Goal: Information Seeking & Learning: Learn about a topic

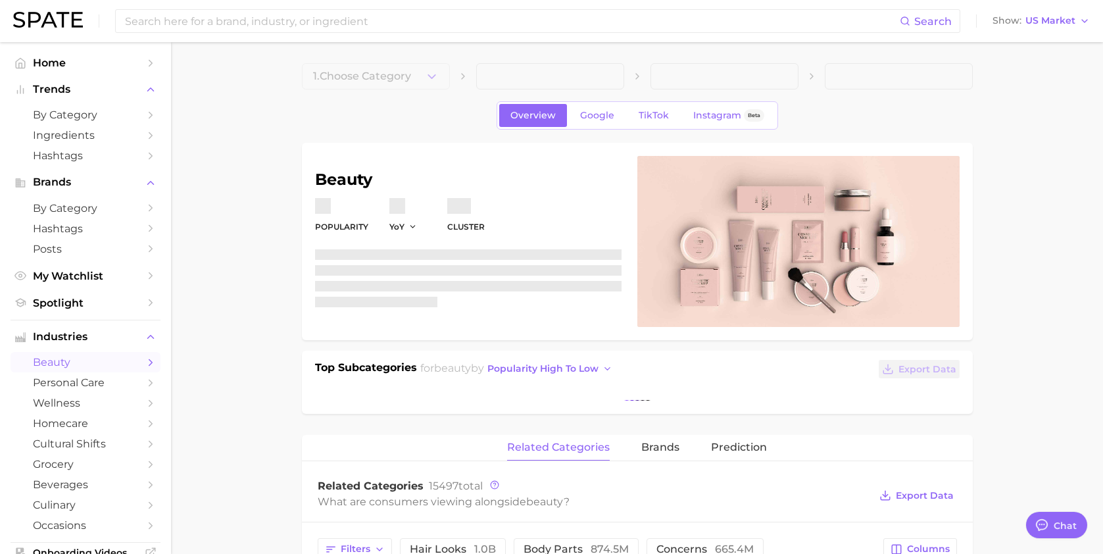
type textarea "x"
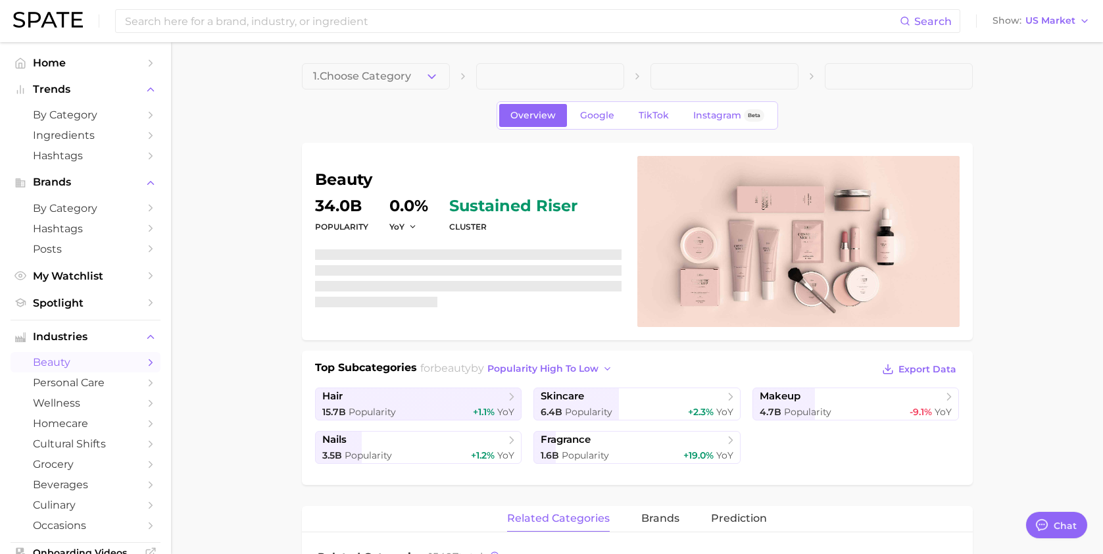
scroll to position [9040, 0]
click at [66, 111] on span "by Category" at bounding box center [85, 115] width 105 height 12
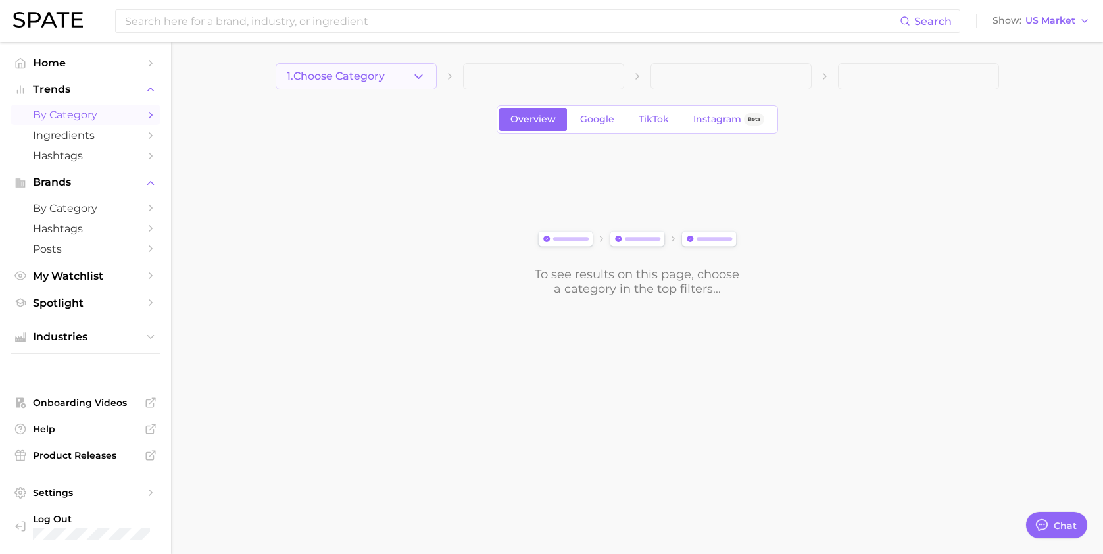
click at [328, 77] on span "1. Choose Category" at bounding box center [336, 76] width 98 height 12
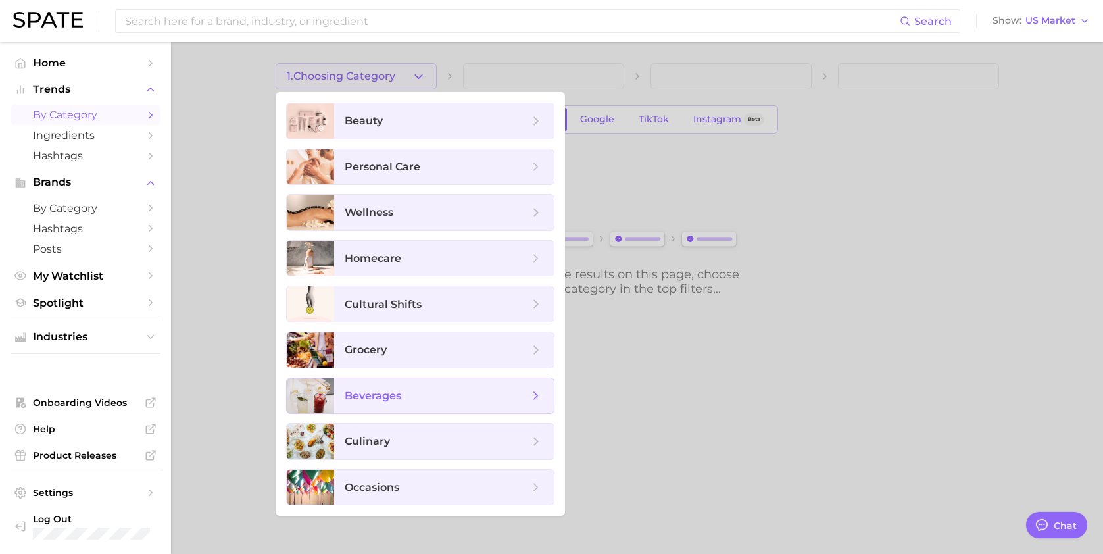
click at [399, 411] on span "beverages" at bounding box center [444, 396] width 220 height 36
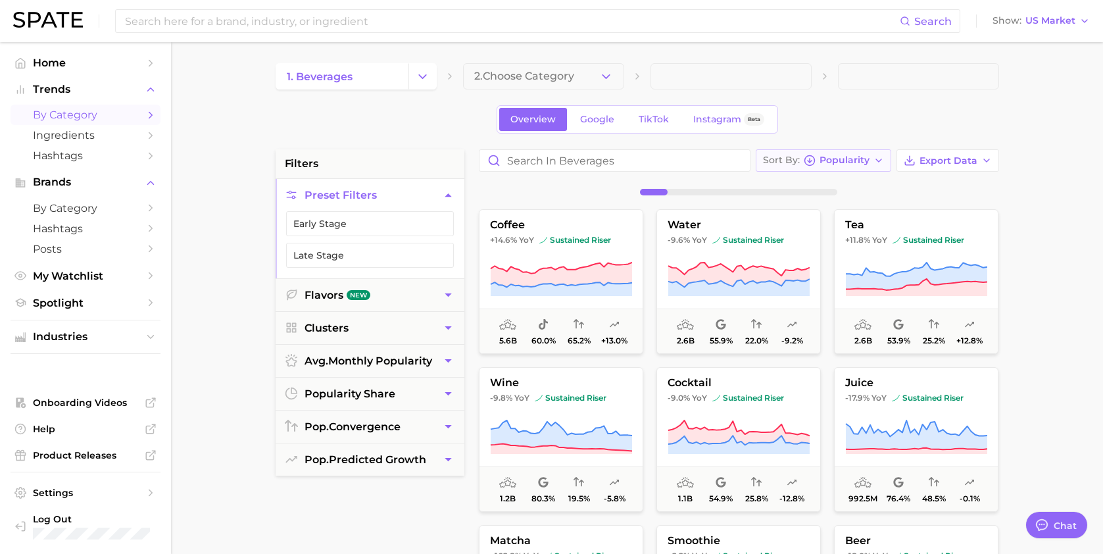
click at [844, 163] on span "Popularity" at bounding box center [845, 160] width 50 height 7
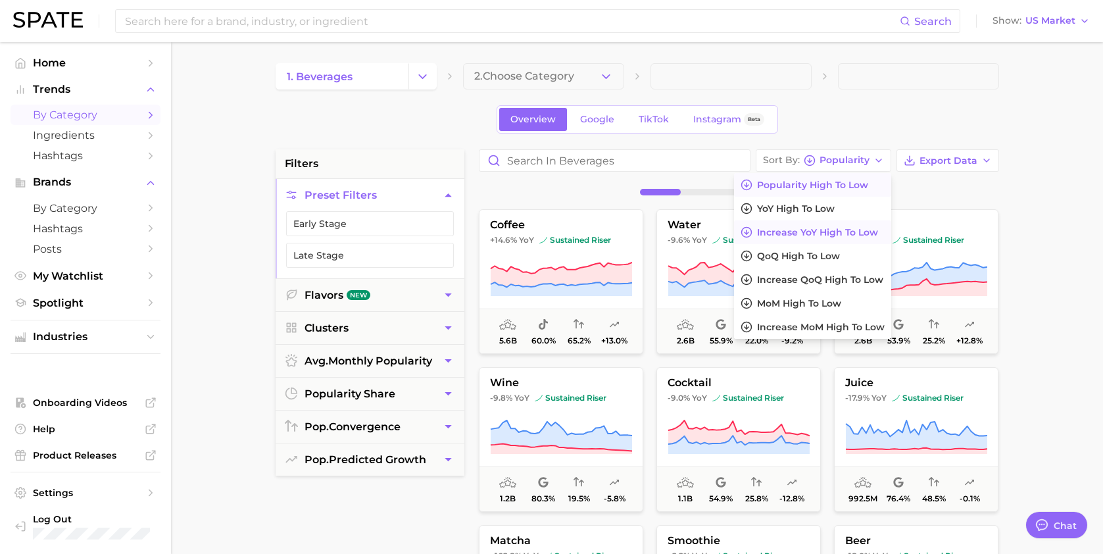
click at [825, 224] on button "Increase YoY high to low" at bounding box center [812, 232] width 157 height 24
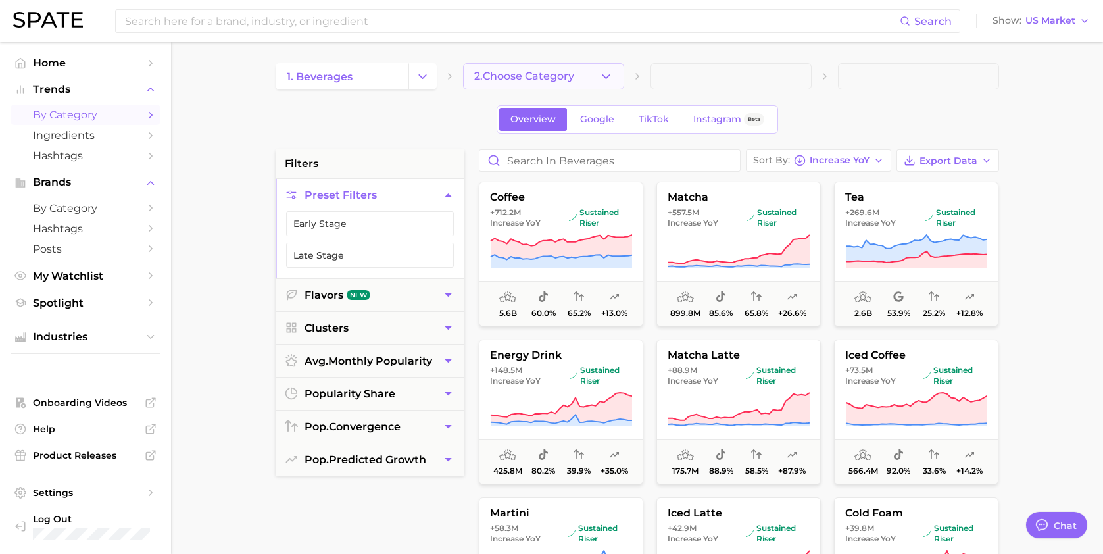
click at [556, 83] on button "2. Choose Category" at bounding box center [543, 76] width 161 height 26
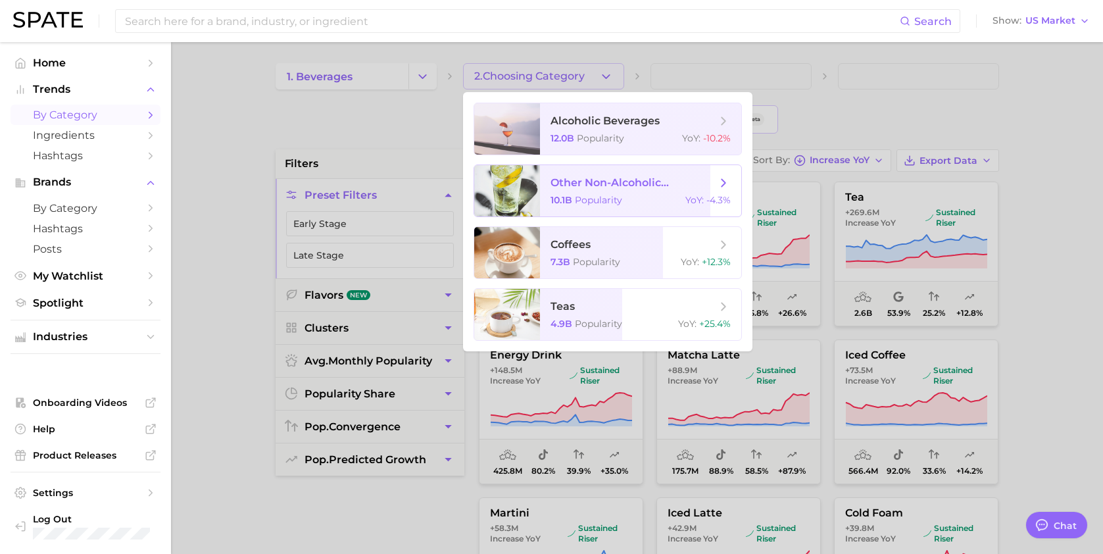
click at [614, 198] on span "Popularity" at bounding box center [598, 200] width 47 height 12
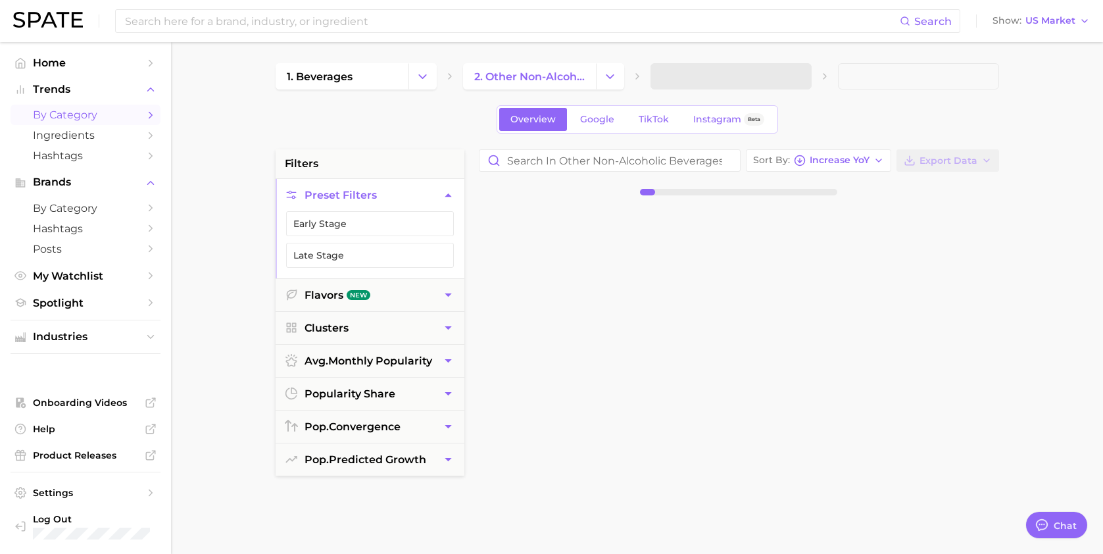
click at [687, 82] on span at bounding box center [730, 76] width 161 height 26
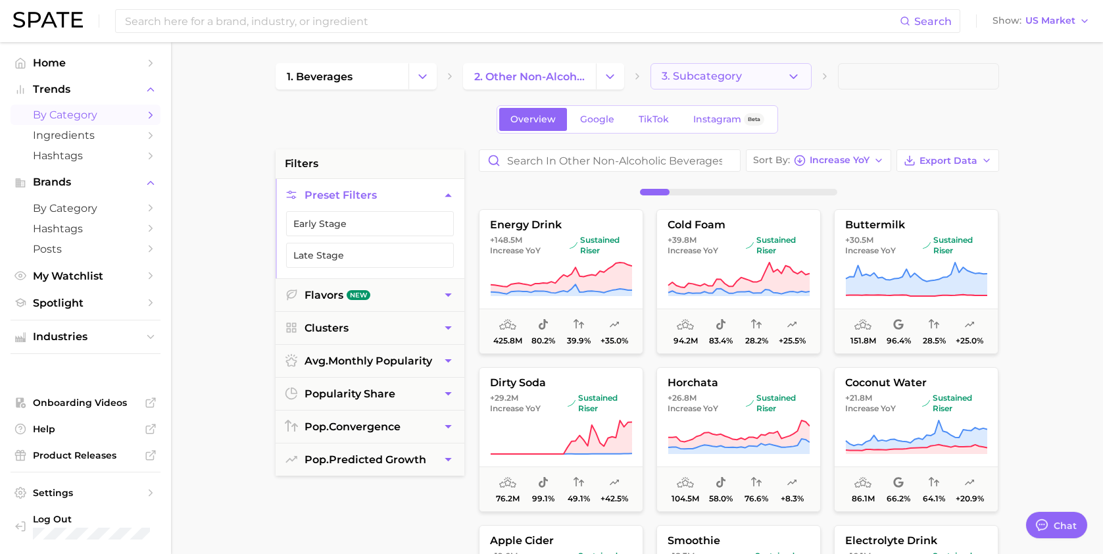
click at [687, 82] on span "3. Subcategory" at bounding box center [702, 76] width 80 height 12
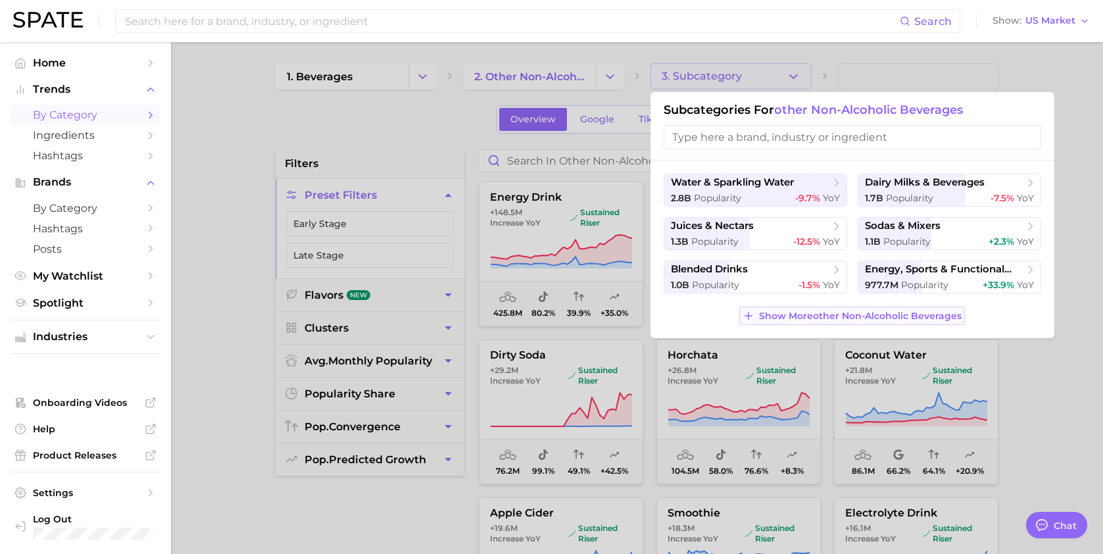
click at [829, 310] on span "Show More other non-alcoholic beverages" at bounding box center [860, 315] width 203 height 11
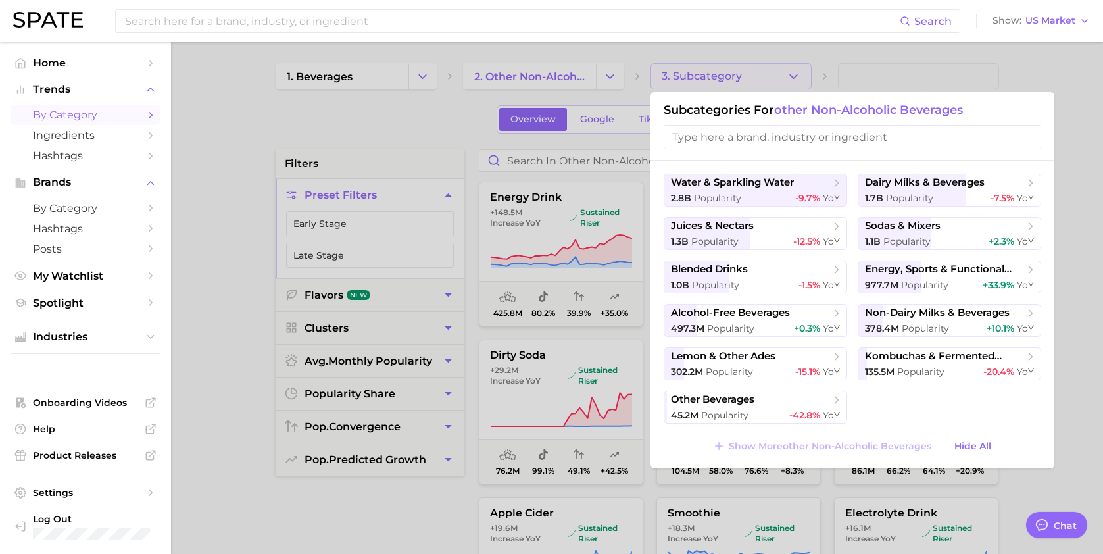
click at [457, 132] on div at bounding box center [551, 277] width 1103 height 554
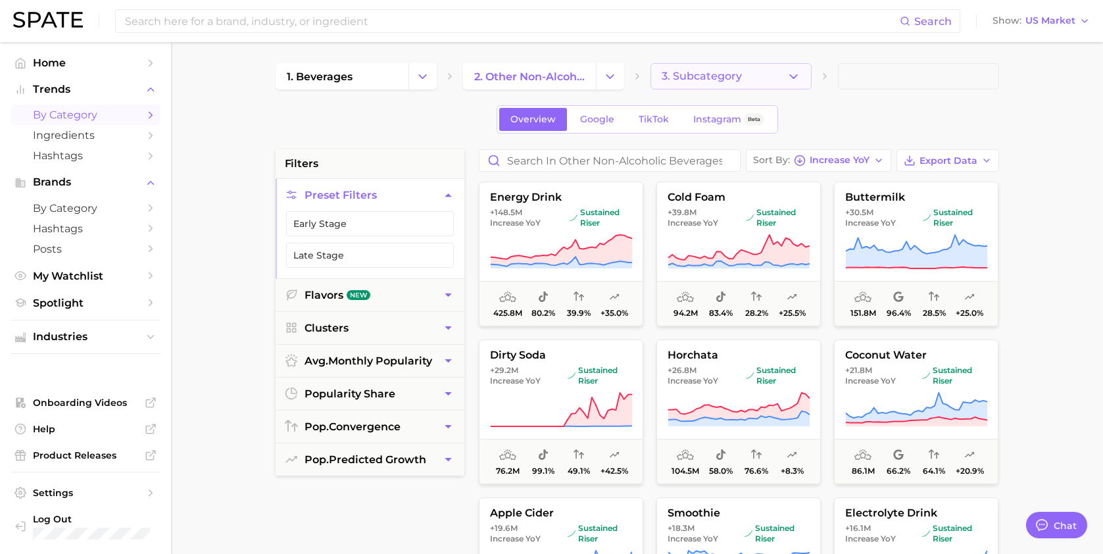
click at [741, 73] on button "3. Subcategory" at bounding box center [730, 76] width 161 height 26
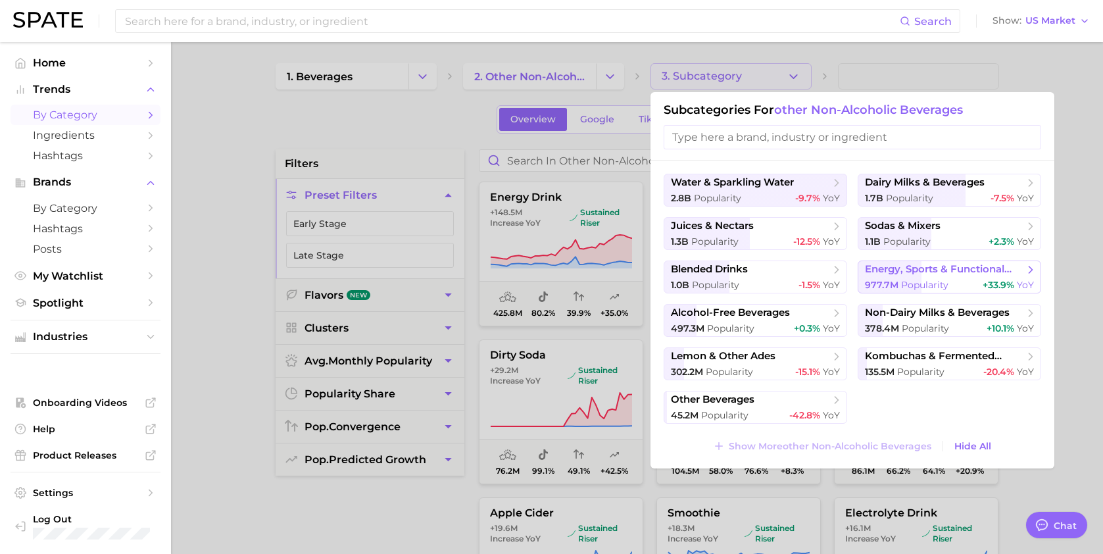
click at [931, 281] on span "Popularity" at bounding box center [924, 285] width 47 height 12
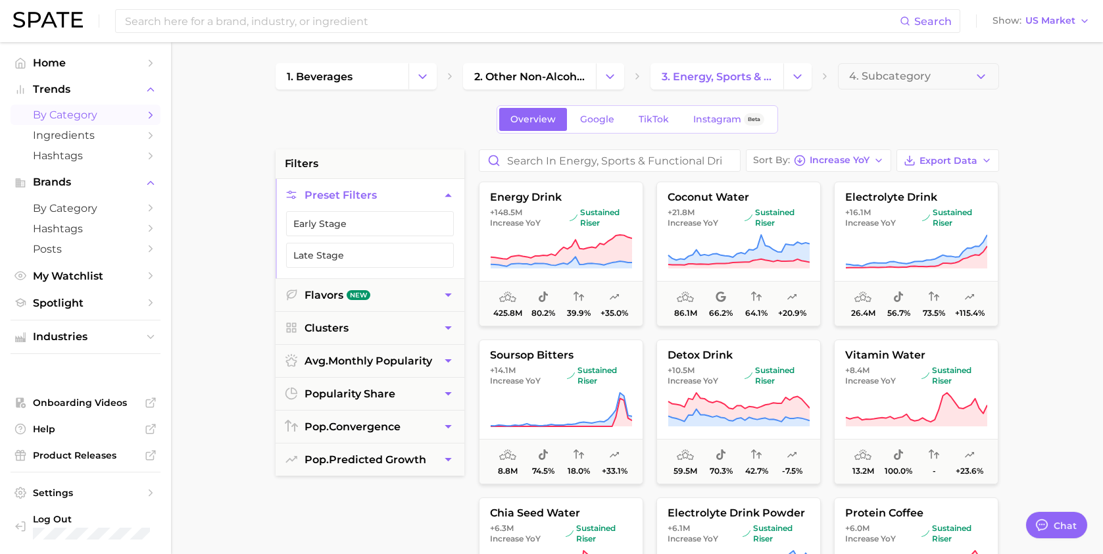
click at [397, 126] on div "Overview Google TikTok Instagram Beta" at bounding box center [638, 119] width 724 height 28
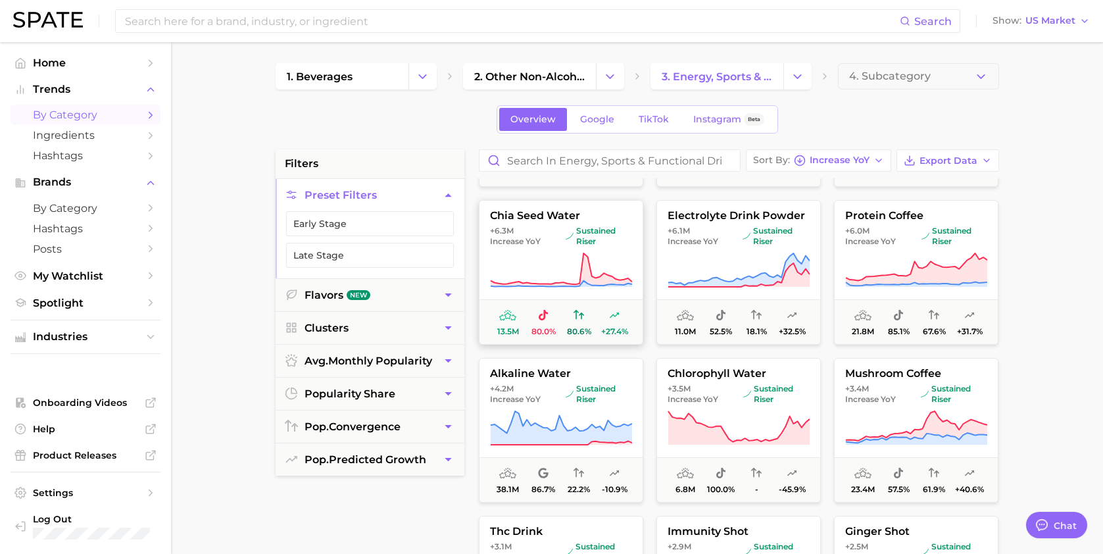
scroll to position [301, 0]
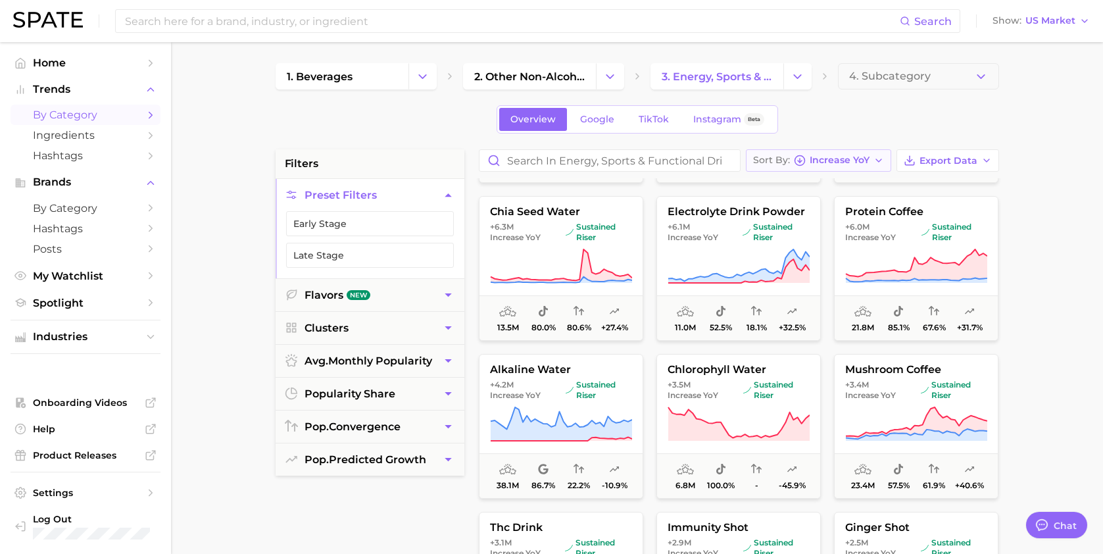
click at [852, 158] on span "Increase YoY" at bounding box center [840, 160] width 60 height 7
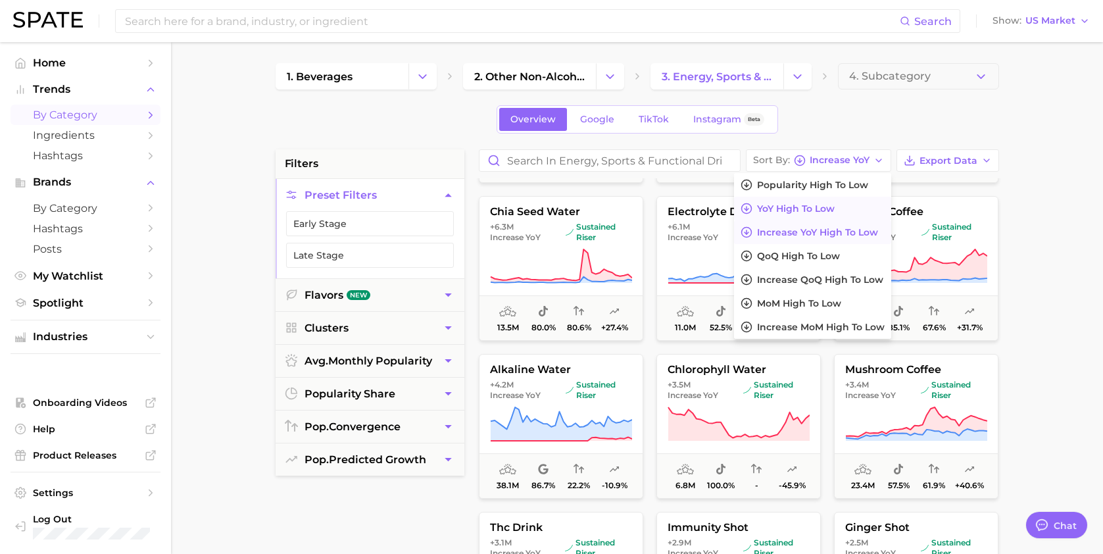
click at [798, 214] on button "YoY high to low" at bounding box center [812, 209] width 157 height 24
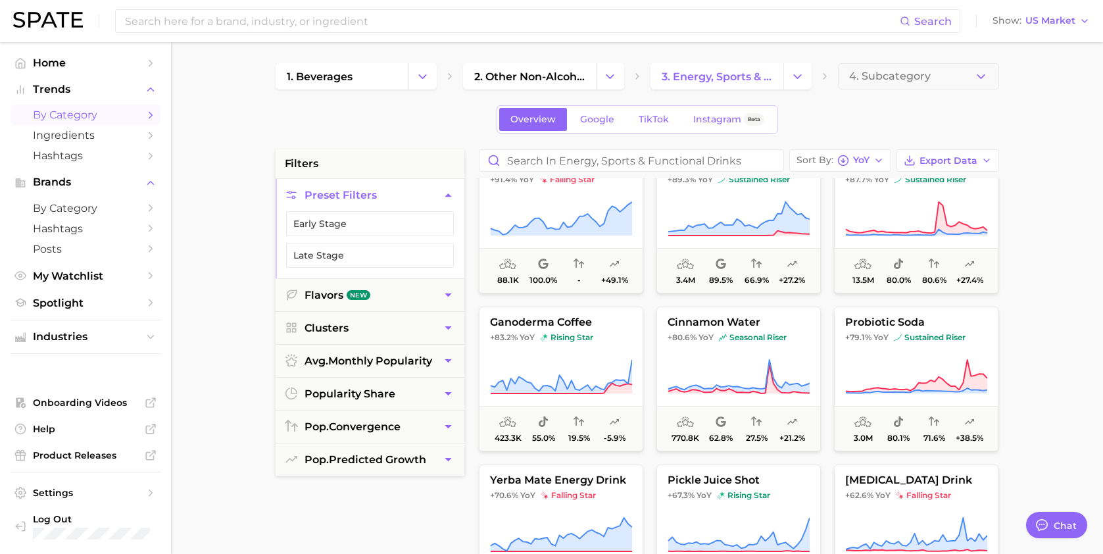
scroll to position [1373, 0]
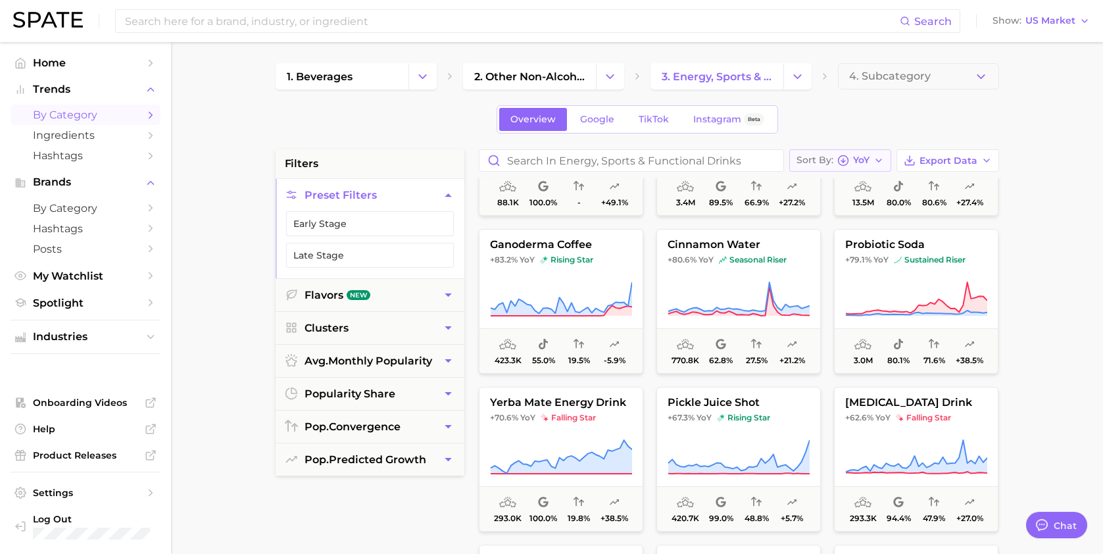
click at [889, 160] on button "Sort By [PERSON_NAME]" at bounding box center [840, 160] width 102 height 22
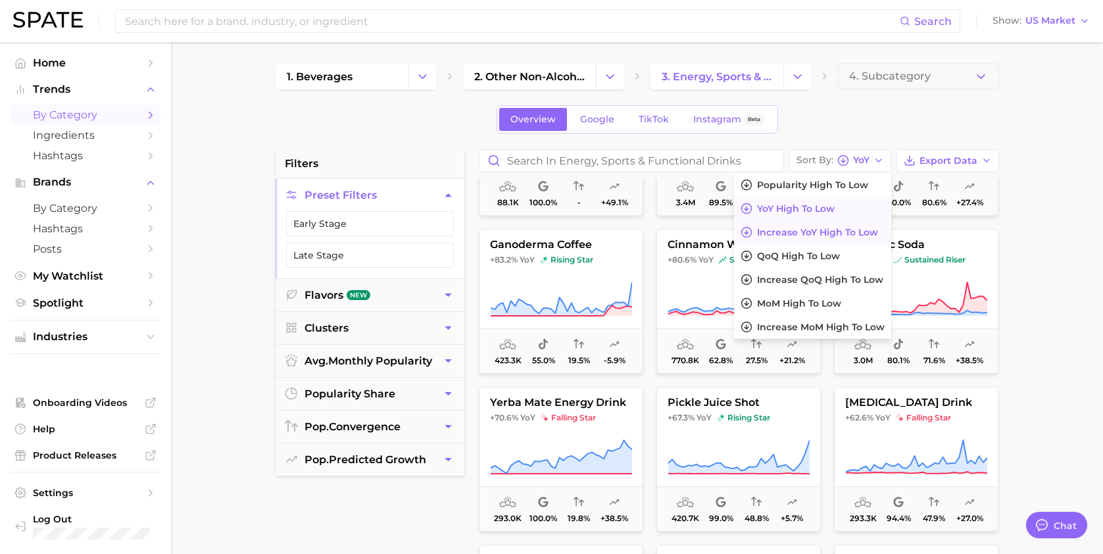
click at [829, 232] on span "Increase YoY high to low" at bounding box center [817, 232] width 121 height 11
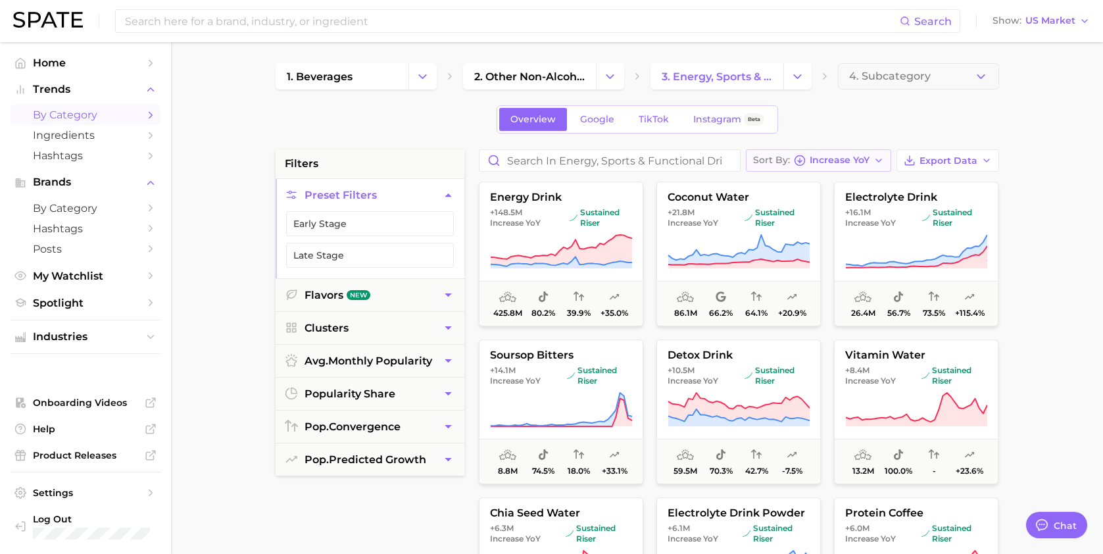
click at [823, 164] on span "Increase YoY" at bounding box center [840, 160] width 60 height 7
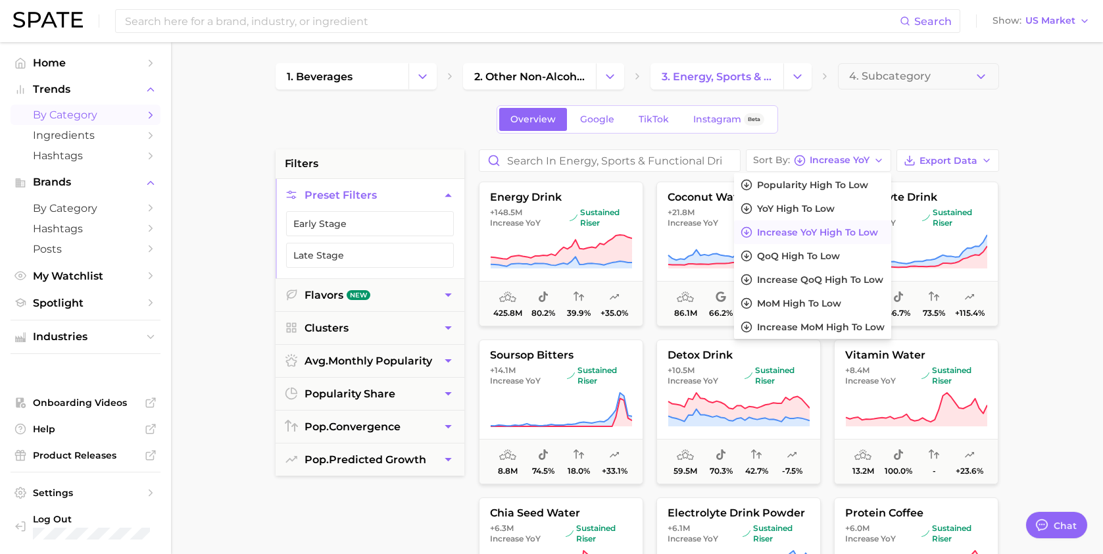
click at [893, 141] on div "1. beverages 2. other non-alcoholic beverages 3. energy, sports & functional dr…" at bounding box center [638, 518] width 724 height 911
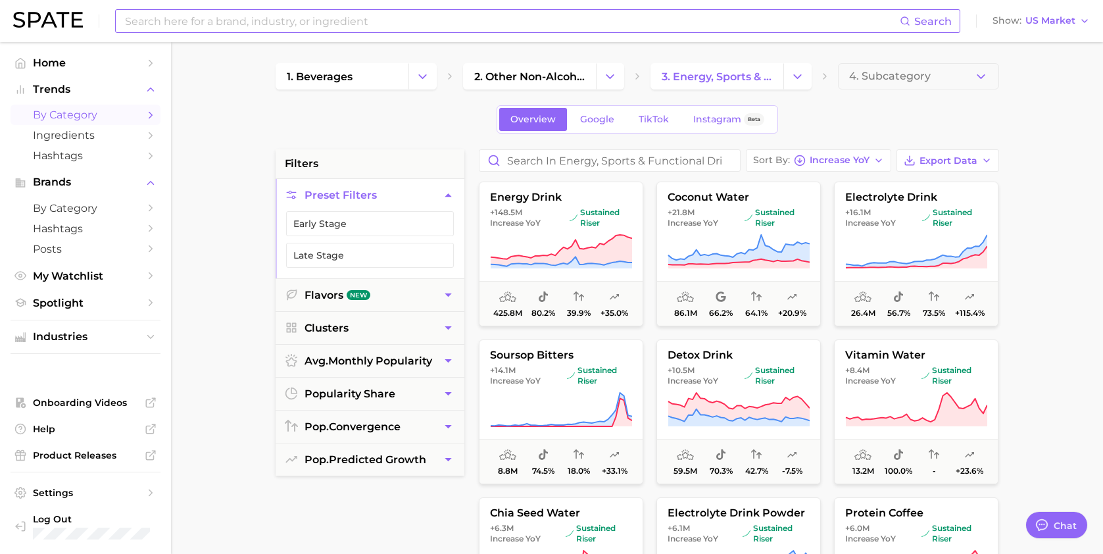
click at [510, 12] on input at bounding box center [512, 21] width 776 height 22
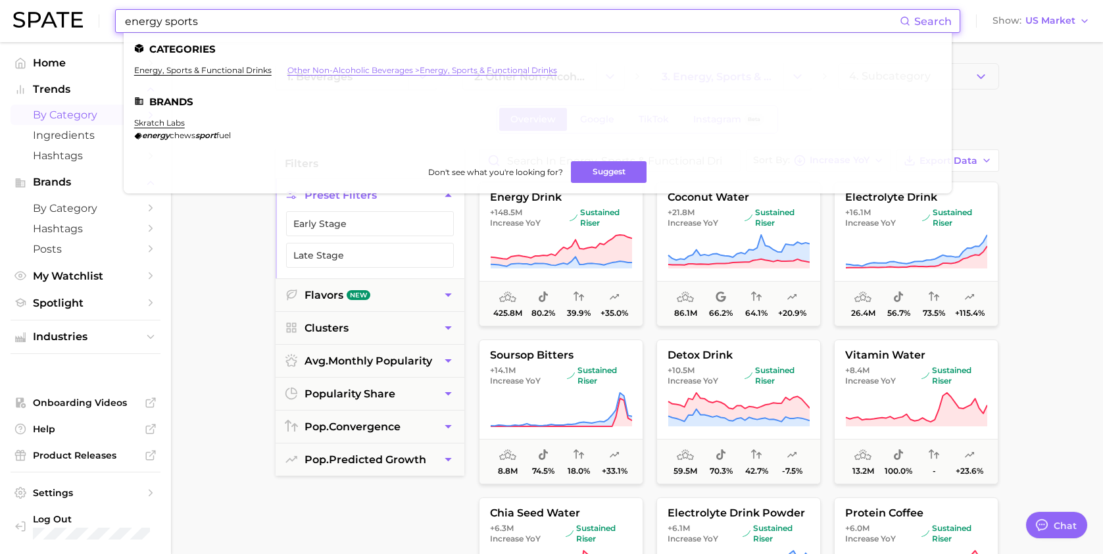
type input "energy sports"
click at [340, 72] on link "other non-alcoholic beverages > energy, sports & functional drinks" at bounding box center [422, 70] width 270 height 10
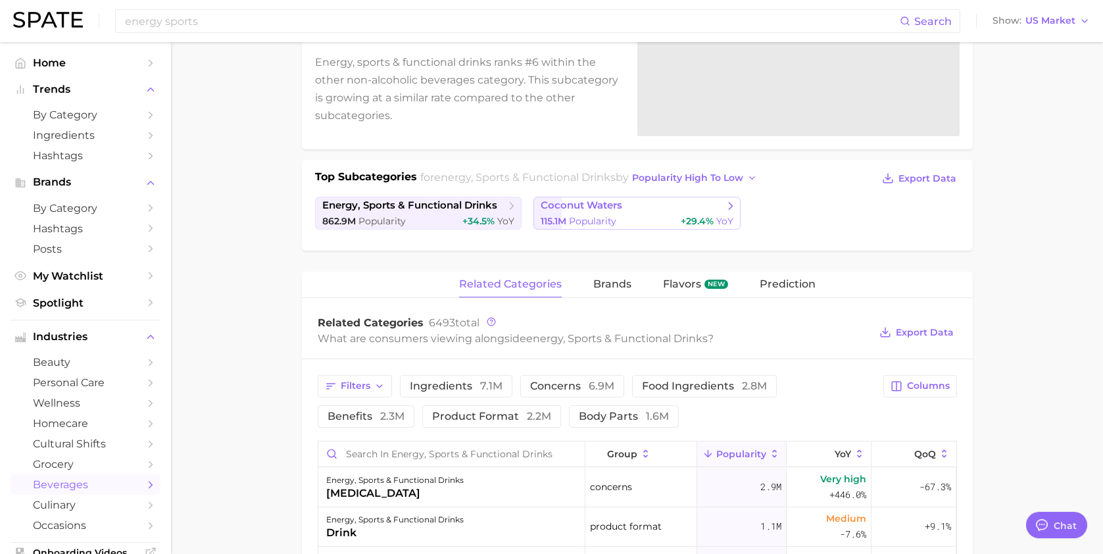
scroll to position [199, 0]
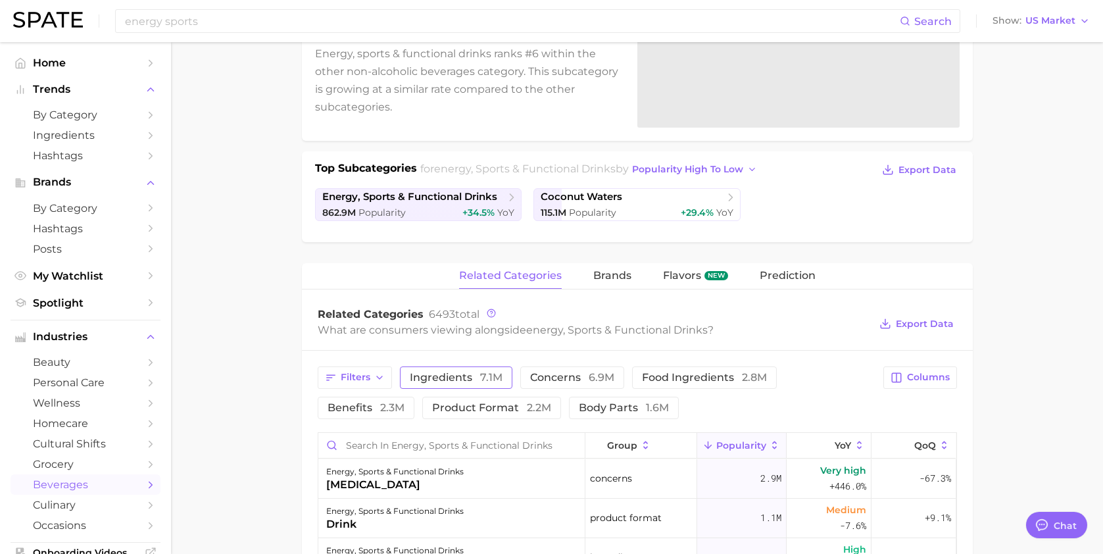
click at [476, 376] on span "ingredients 7.1m" at bounding box center [456, 377] width 93 height 11
click at [948, 378] on span "Columns" at bounding box center [928, 377] width 43 height 11
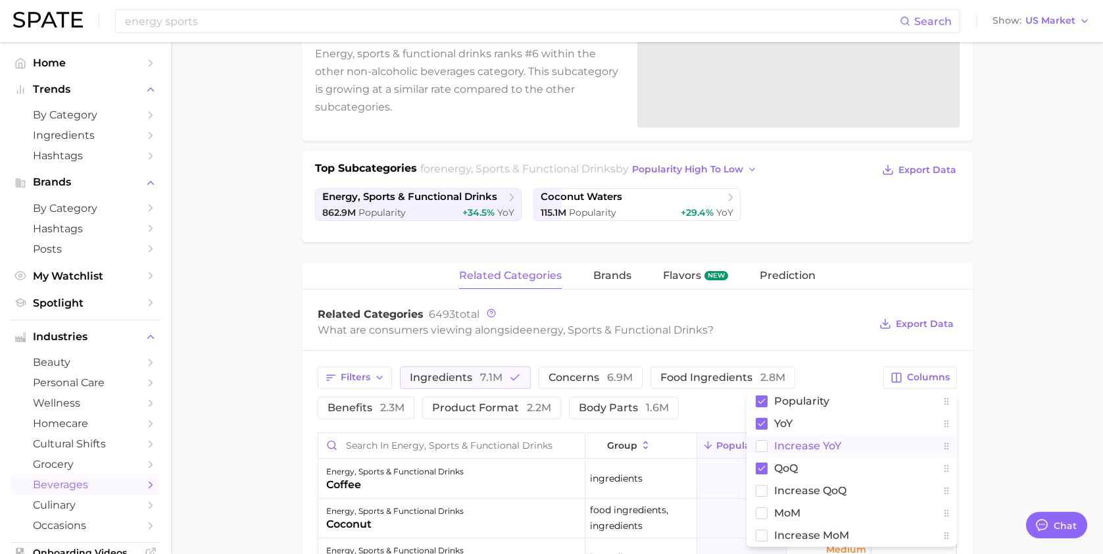
click at [828, 440] on span "Increase YoY" at bounding box center [807, 445] width 67 height 11
click at [829, 283] on div "related categories brands Flavors new Prediction" at bounding box center [637, 276] width 671 height 26
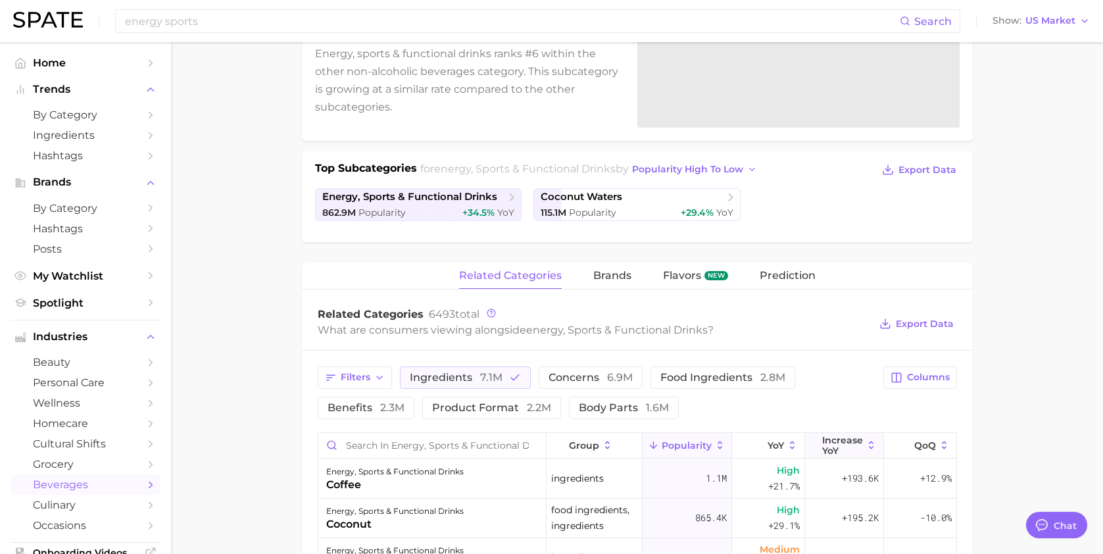
click at [838, 446] on span "Increase YoY" at bounding box center [842, 445] width 41 height 21
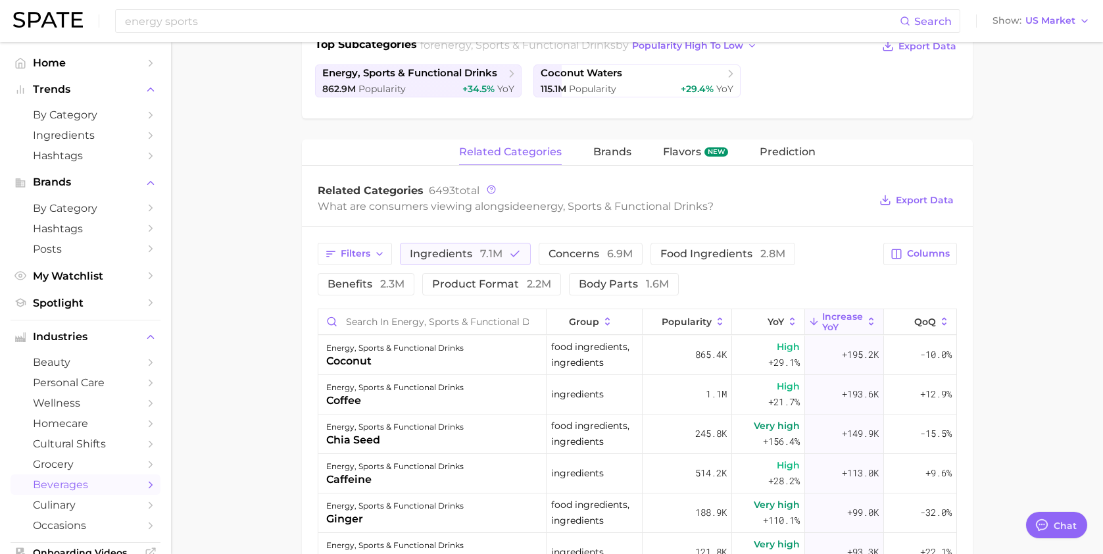
scroll to position [324, 0]
click at [454, 367] on div "coconut" at bounding box center [394, 361] width 137 height 16
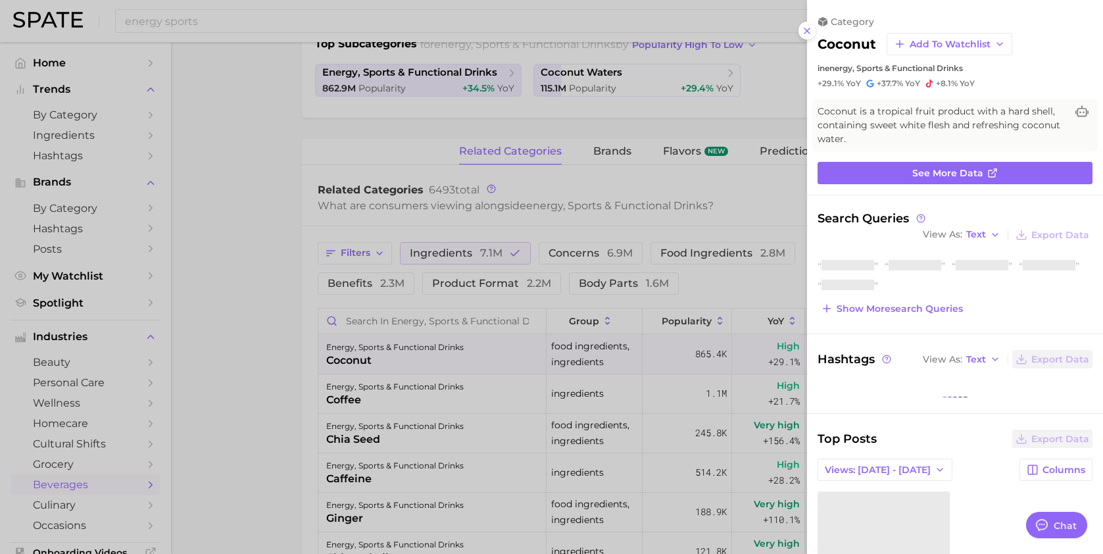
click at [439, 403] on div at bounding box center [551, 277] width 1103 height 554
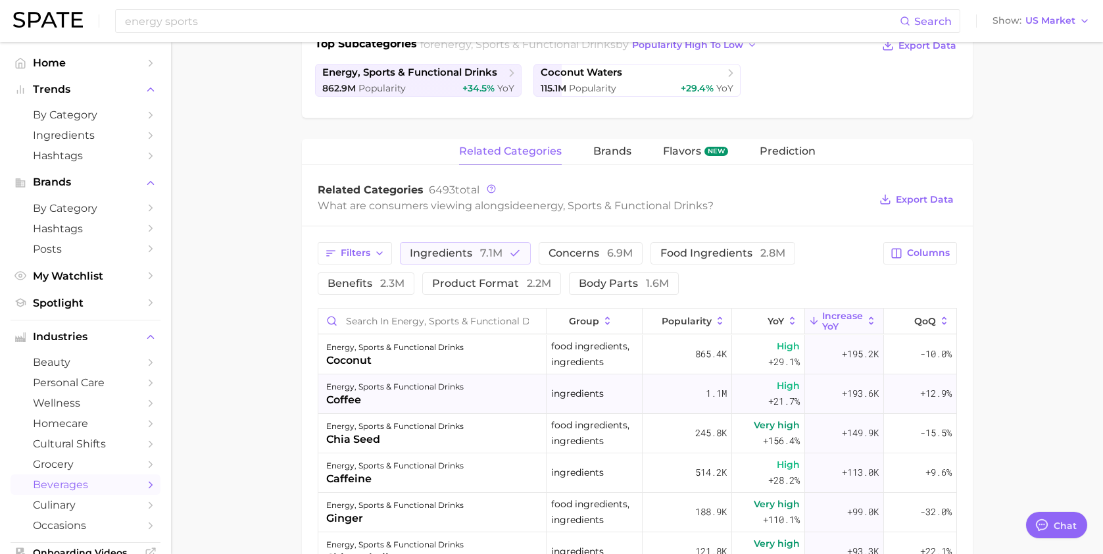
click at [437, 408] on div "coffee" at bounding box center [394, 400] width 137 height 16
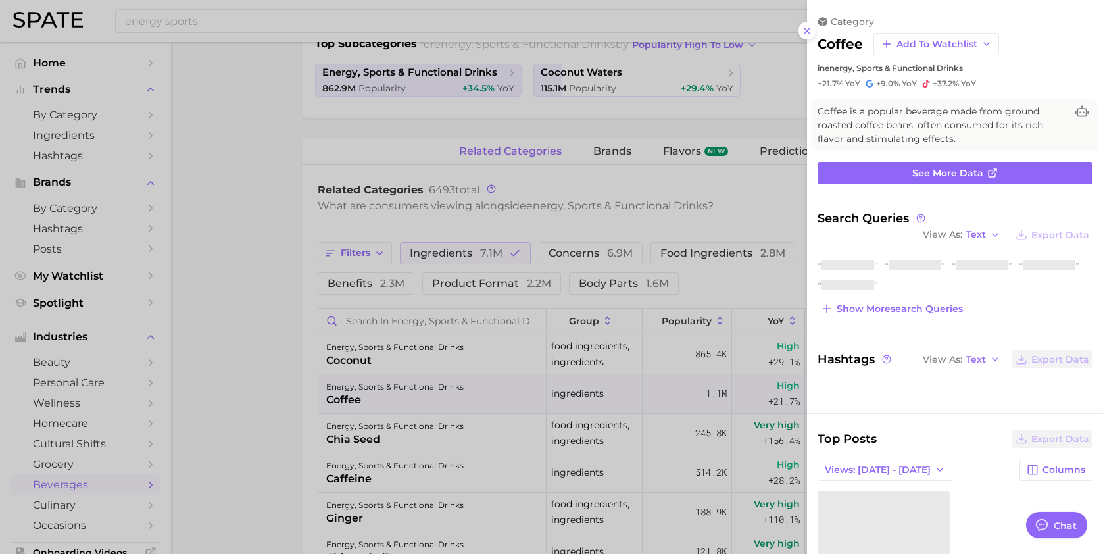
click at [431, 462] on div at bounding box center [551, 277] width 1103 height 554
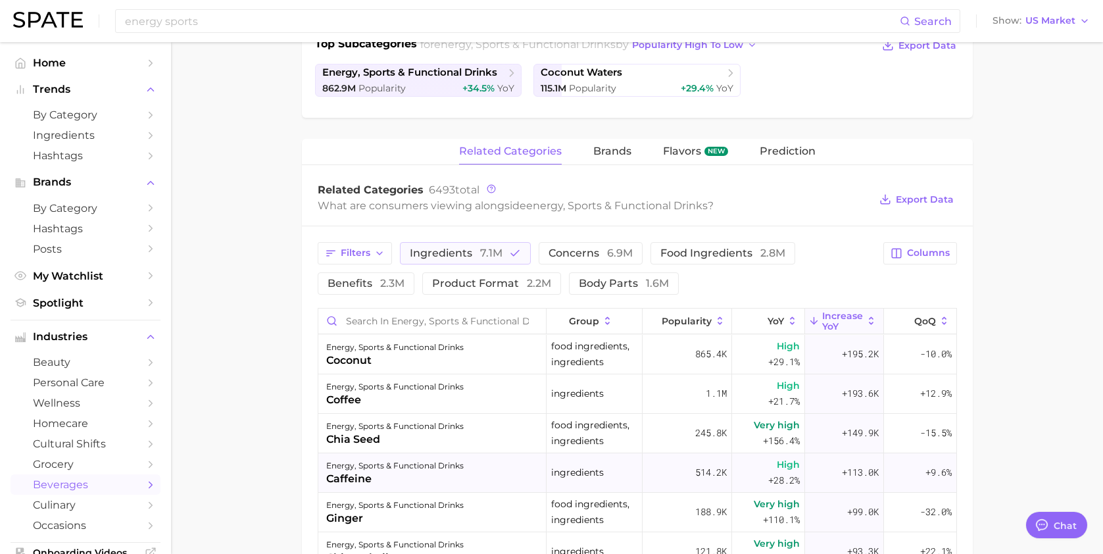
click at [436, 475] on div "caffeine" at bounding box center [394, 479] width 137 height 16
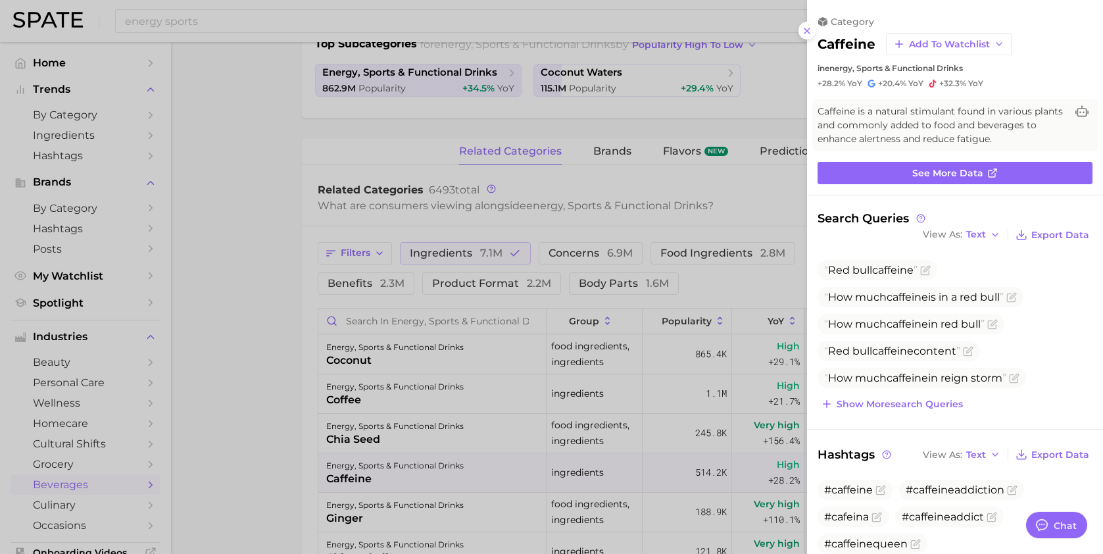
click at [436, 475] on div at bounding box center [551, 277] width 1103 height 554
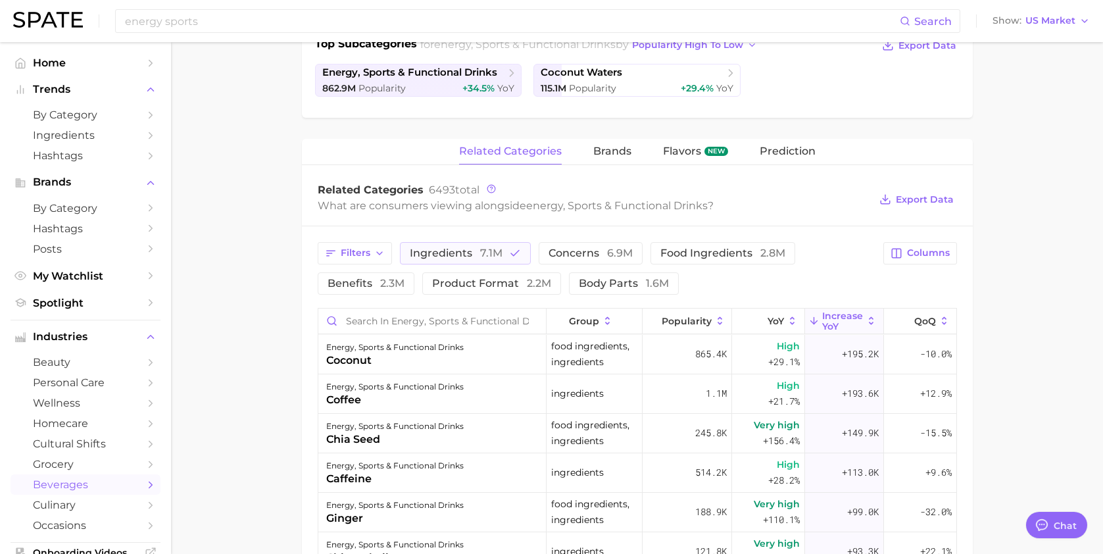
click at [255, 319] on main "1. other non-alcoholic beverages 2. energy, sports & functional drinks 3. Subca…" at bounding box center [637, 330] width 932 height 1225
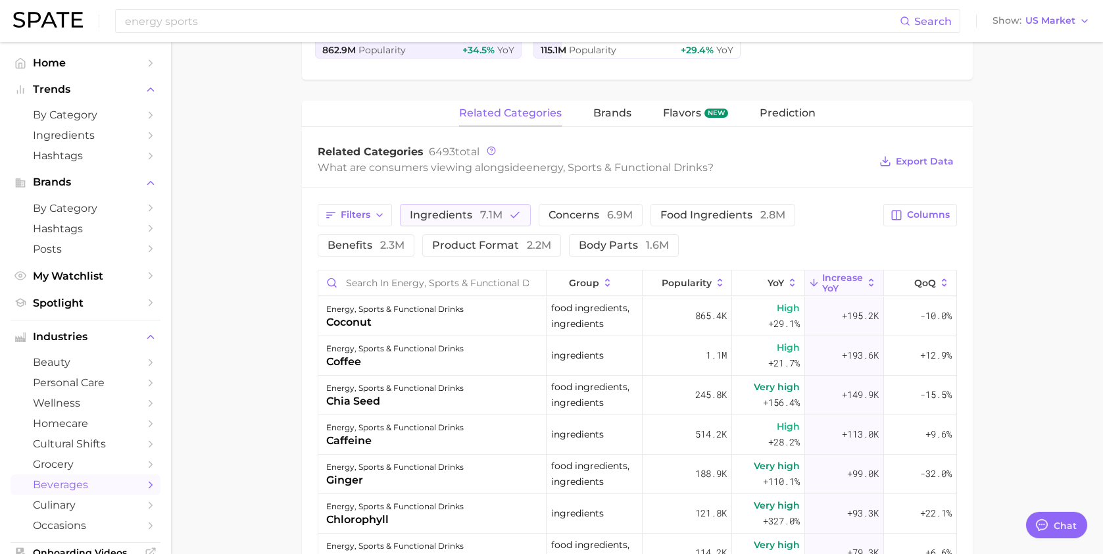
scroll to position [397, 0]
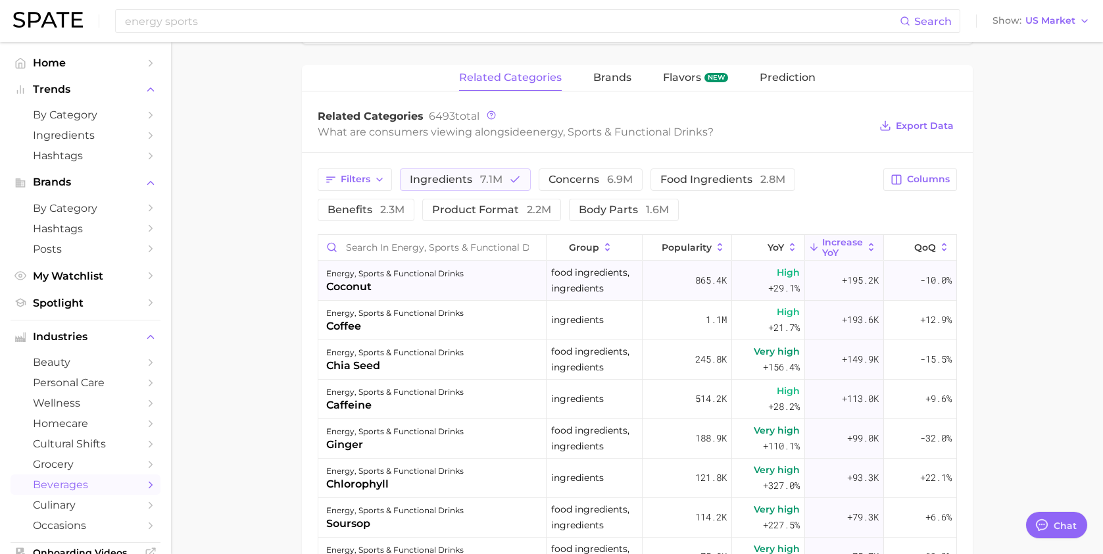
click at [451, 278] on div "energy, sports & functional drinks" at bounding box center [394, 274] width 137 height 16
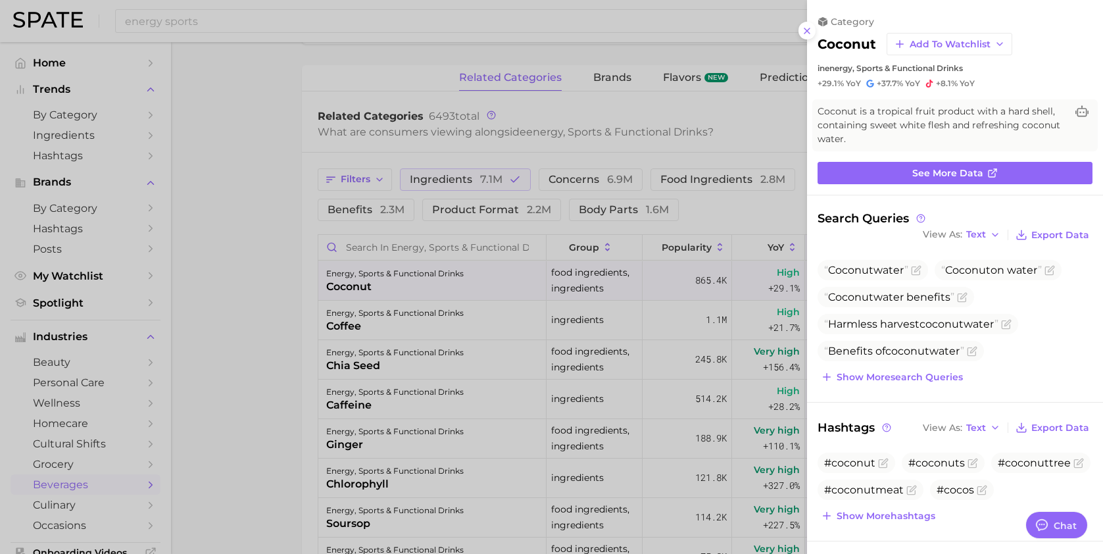
scroll to position [0, 0]
click at [438, 328] on div at bounding box center [551, 277] width 1103 height 554
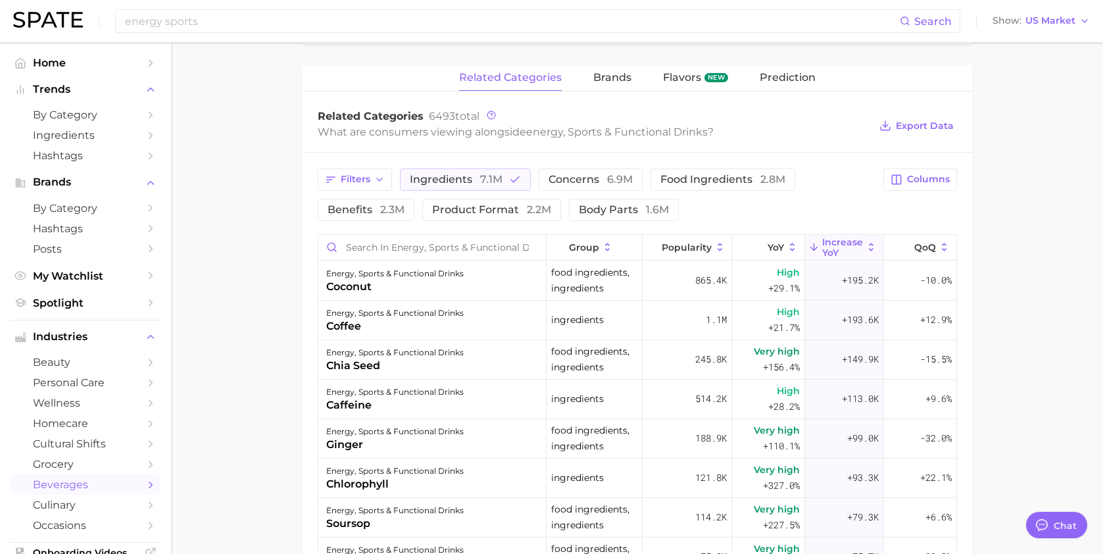
click at [438, 328] on div "coffee" at bounding box center [394, 326] width 137 height 16
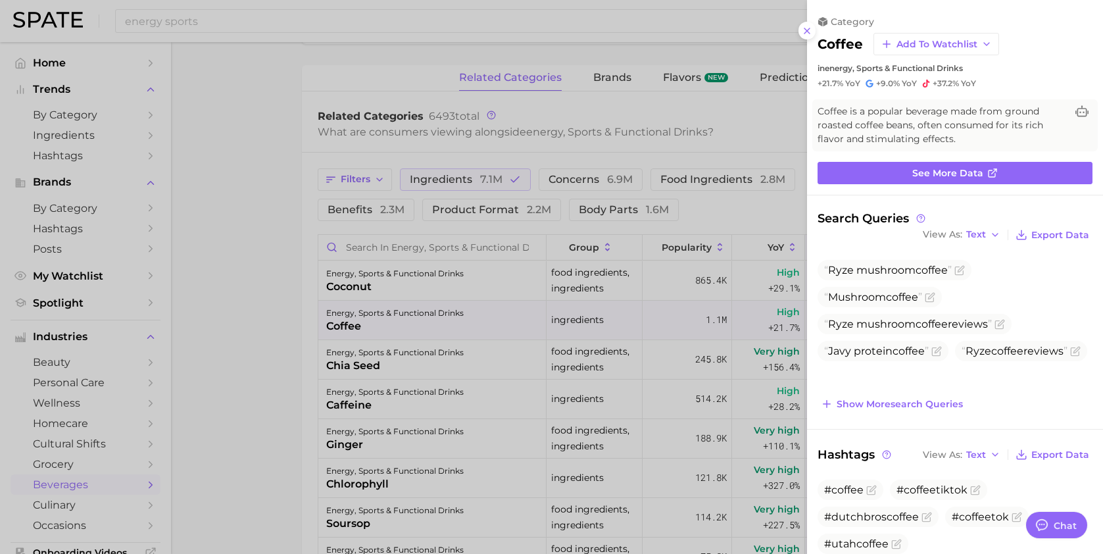
click at [434, 353] on div at bounding box center [551, 277] width 1103 height 554
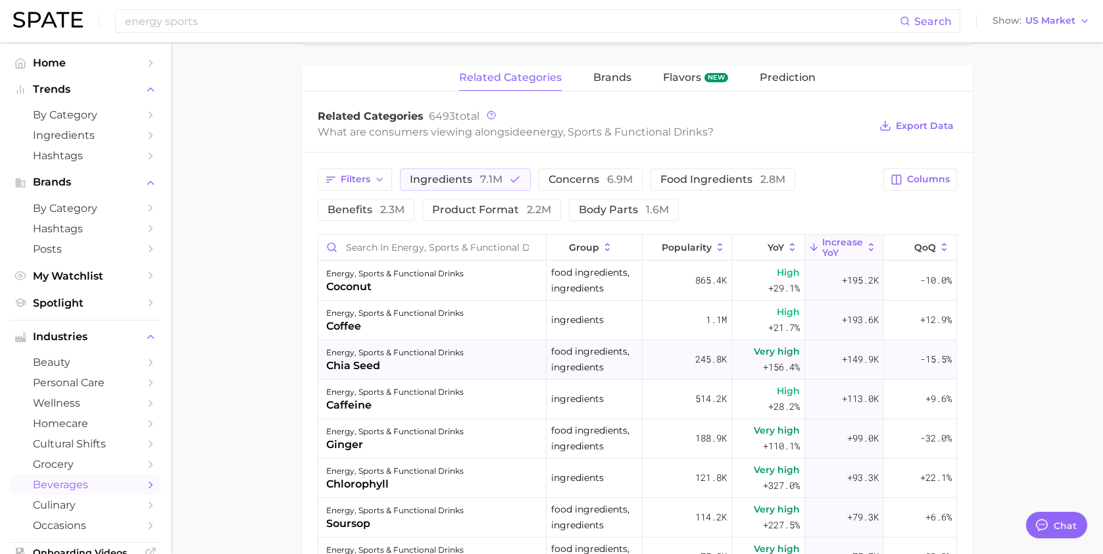
click at [429, 360] on div "energy, sports & functional drinks" at bounding box center [394, 353] width 137 height 16
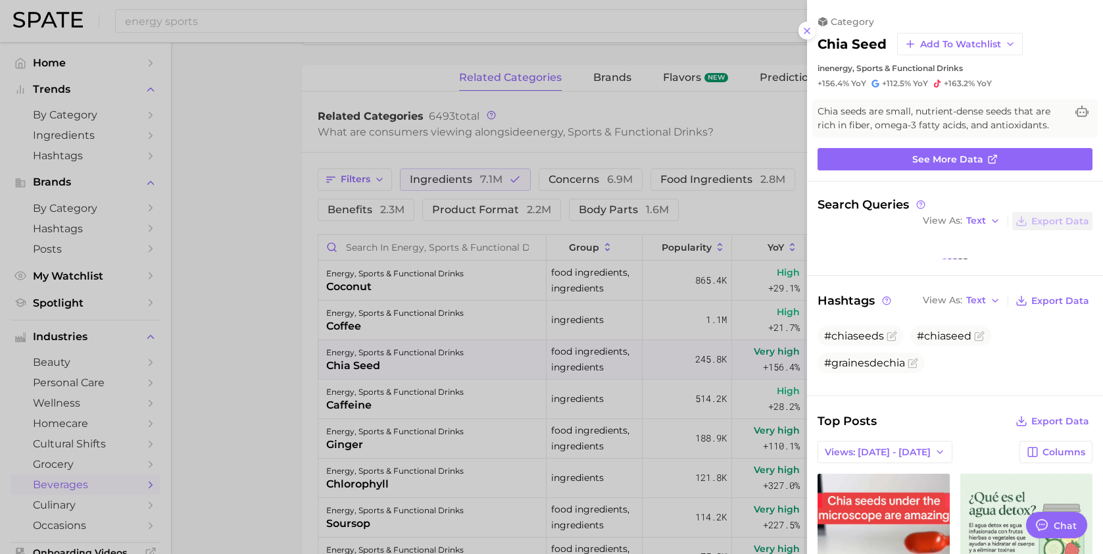
click at [408, 401] on div at bounding box center [551, 277] width 1103 height 554
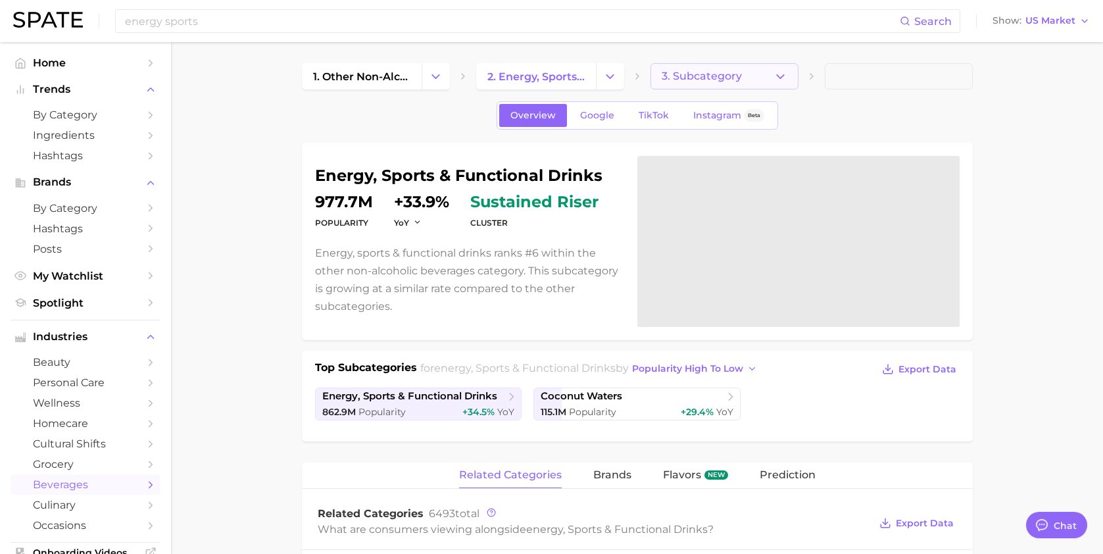
click at [693, 73] on span "3. Subcategory" at bounding box center [702, 76] width 80 height 12
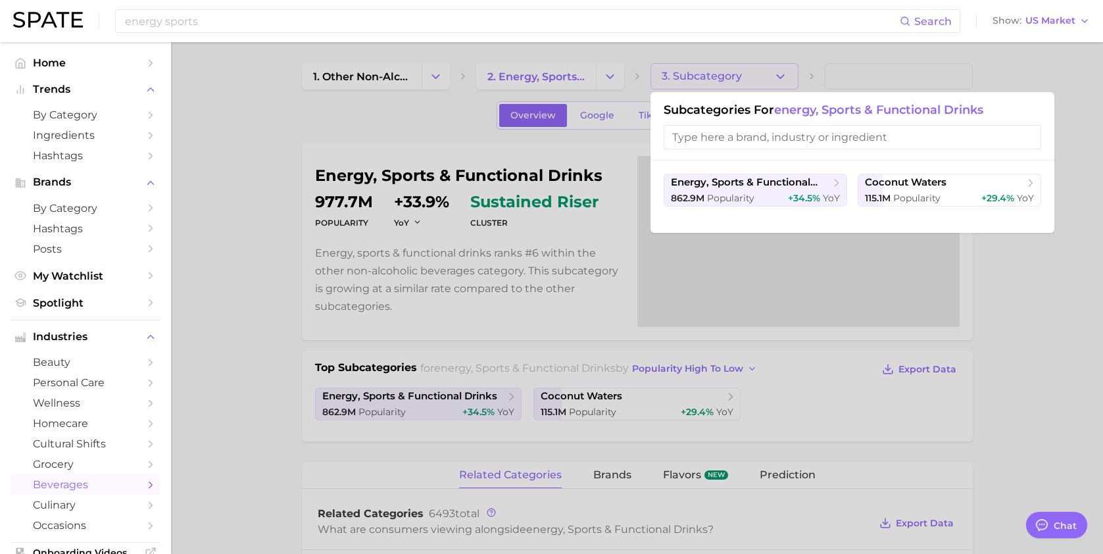
click at [599, 73] on div at bounding box center [551, 277] width 1103 height 554
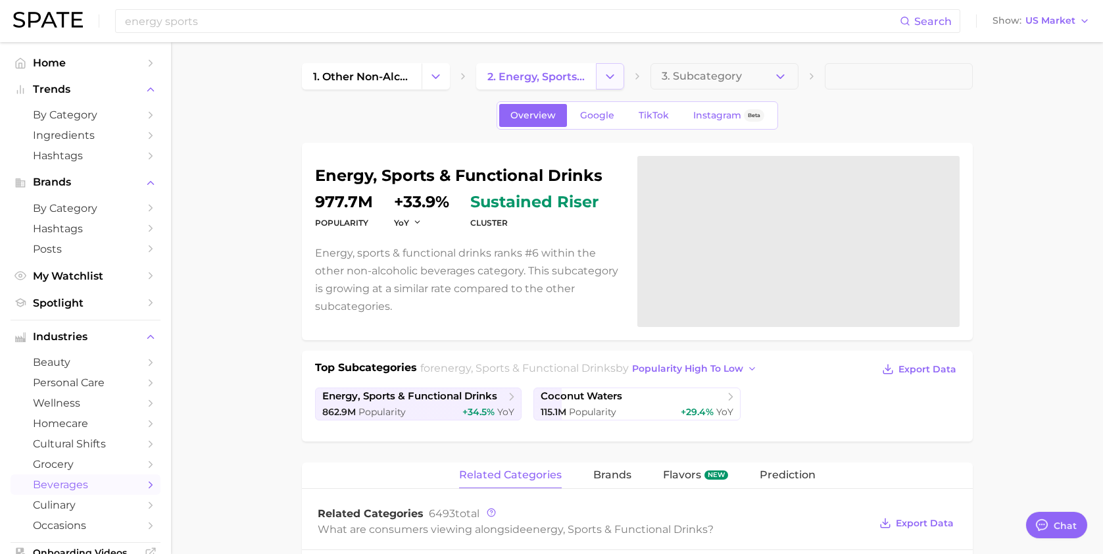
click at [608, 72] on icon "Change Category" at bounding box center [610, 77] width 14 height 14
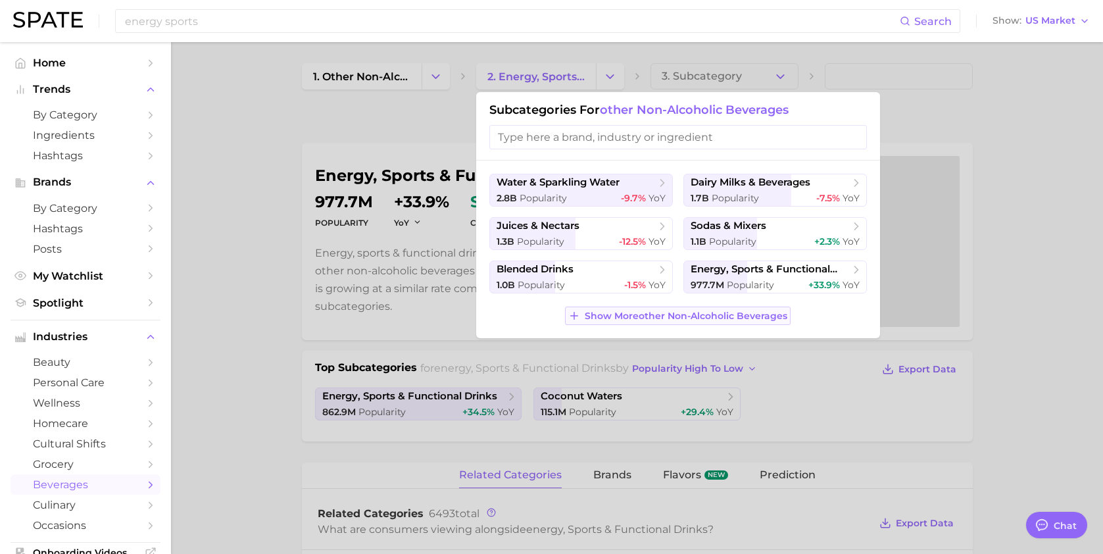
click at [664, 317] on span "Show More other non-alcoholic beverages" at bounding box center [686, 315] width 203 height 11
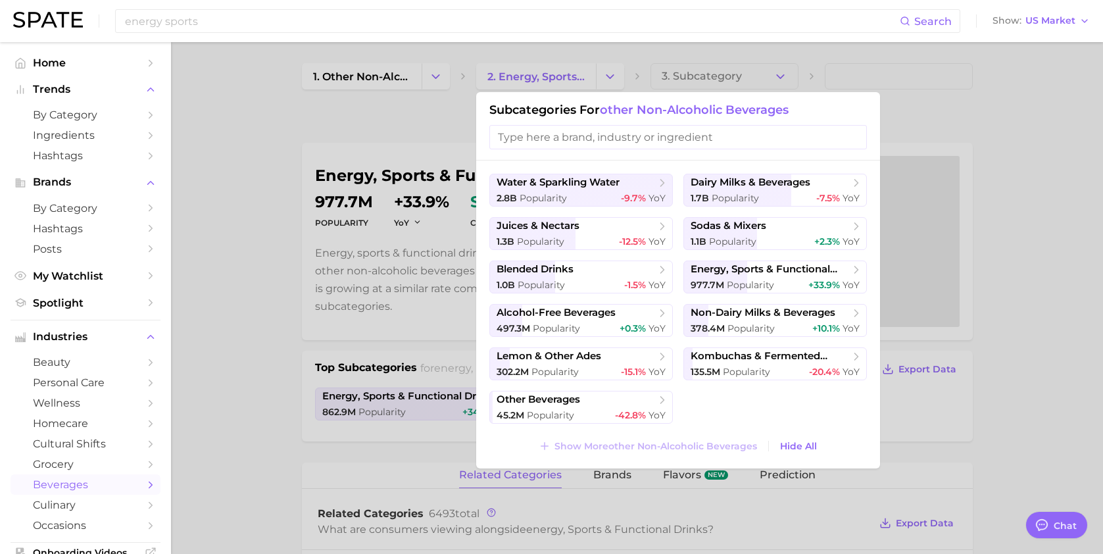
click at [404, 124] on div at bounding box center [551, 277] width 1103 height 554
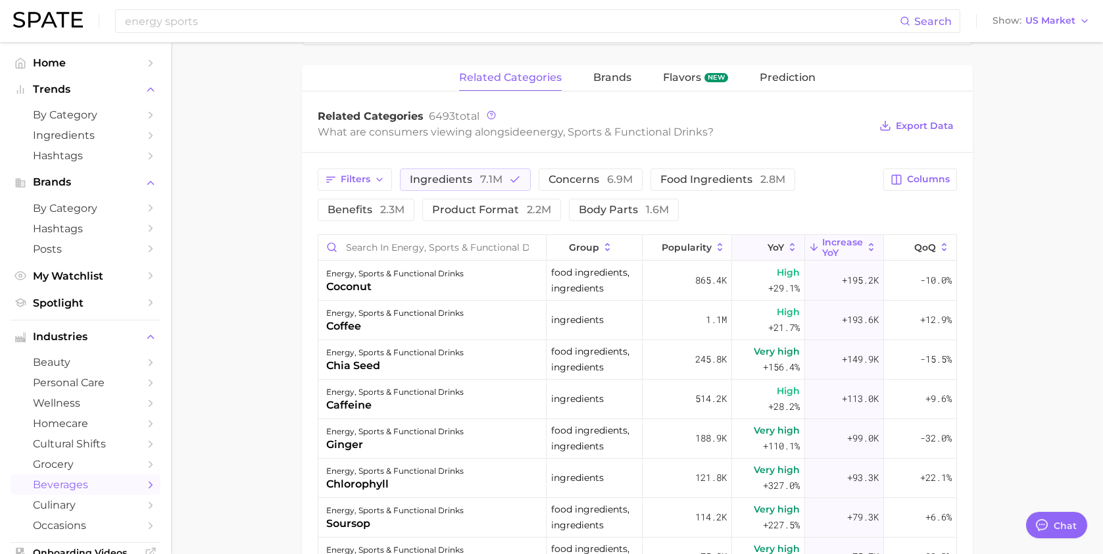
click at [781, 253] on span "YoY" at bounding box center [776, 247] width 16 height 11
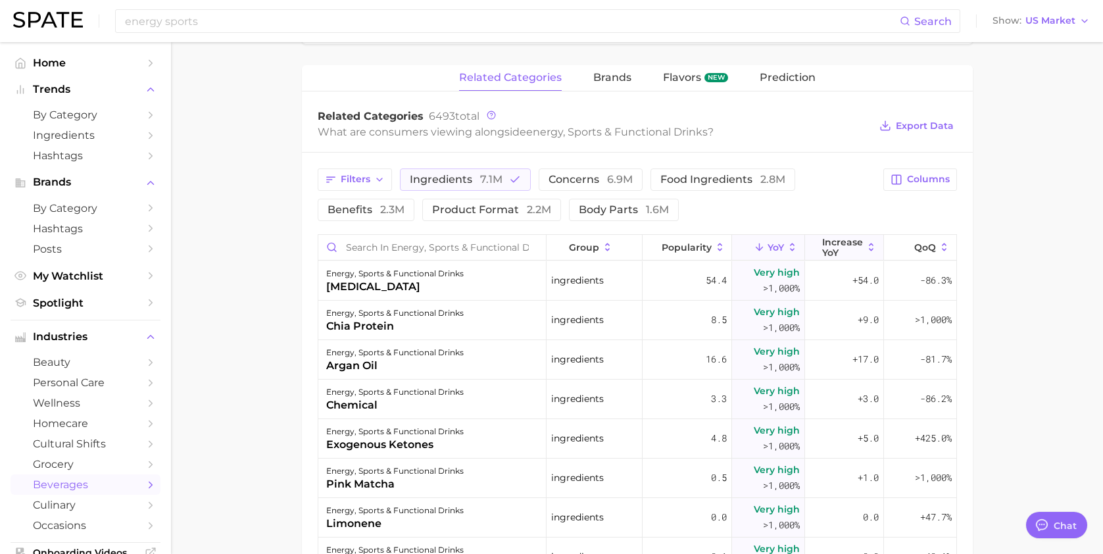
click at [827, 248] on span "Increase YoY" at bounding box center [842, 247] width 41 height 21
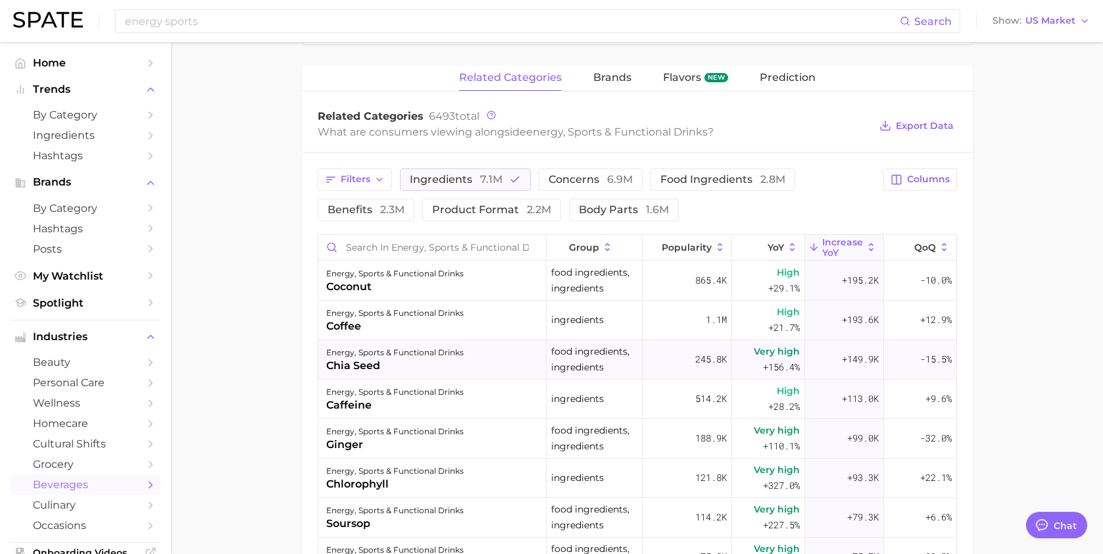
click at [456, 364] on div "chia seed" at bounding box center [394, 366] width 137 height 16
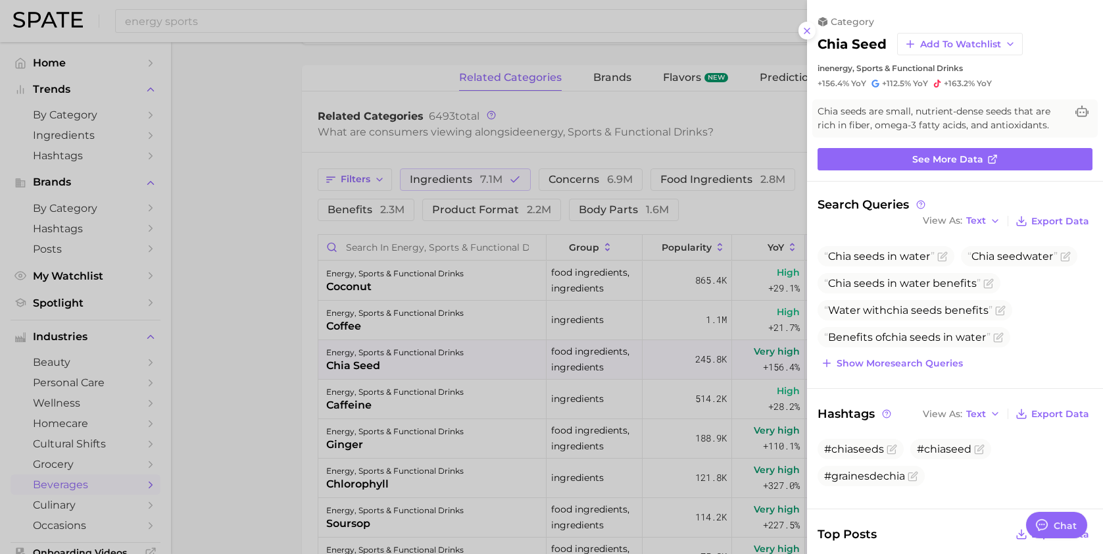
click at [456, 364] on div at bounding box center [551, 277] width 1103 height 554
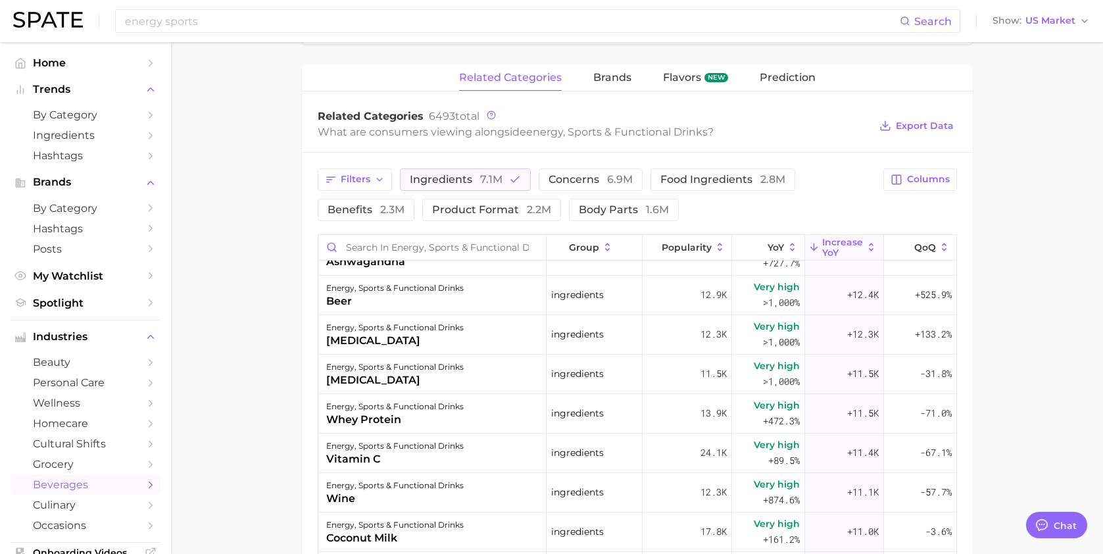
scroll to position [1278, 0]
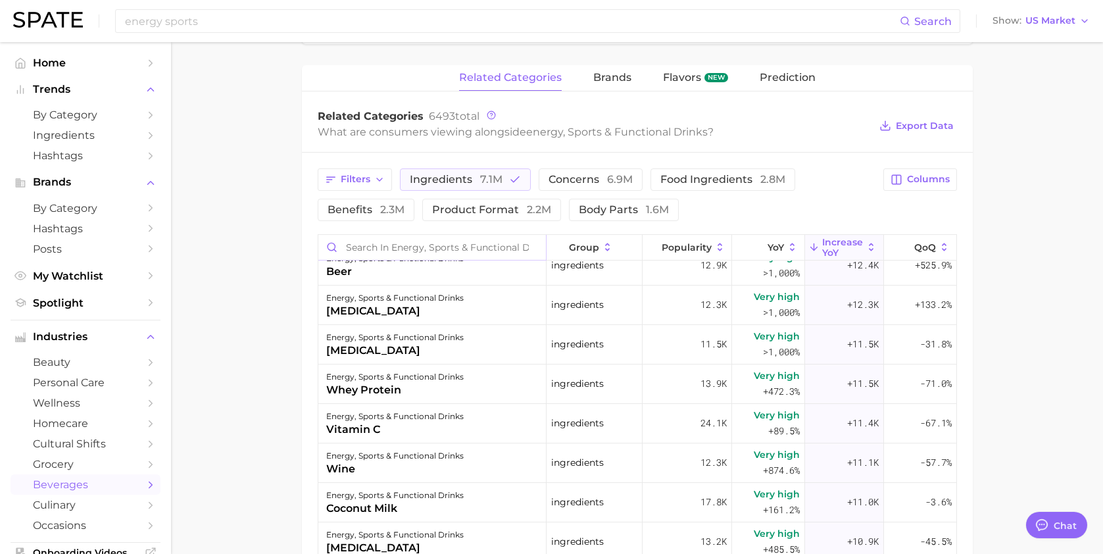
click at [397, 251] on input "Search in energy, sports & functional drinks" at bounding box center [432, 247] width 228 height 25
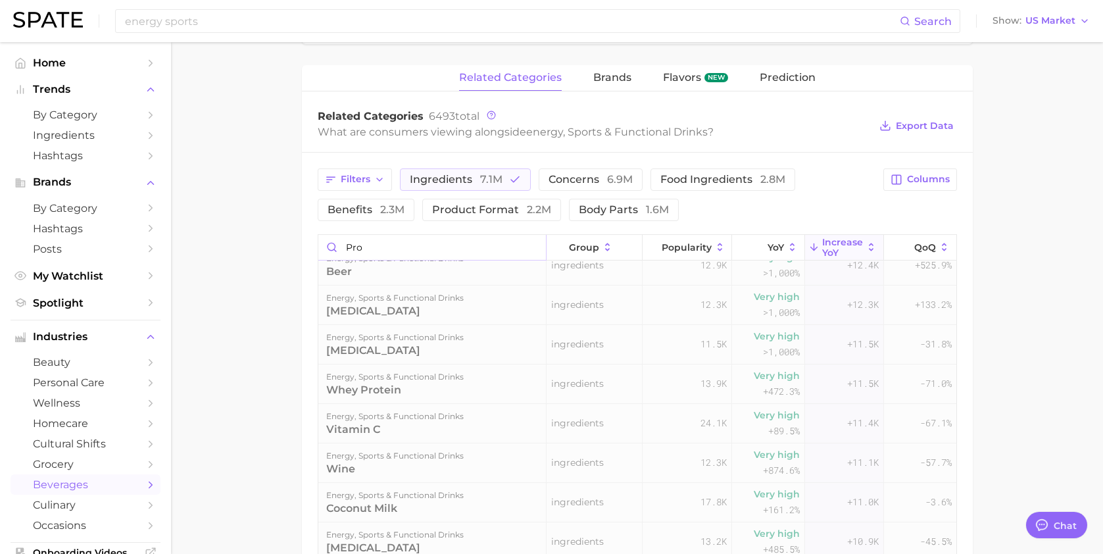
scroll to position [0, 0]
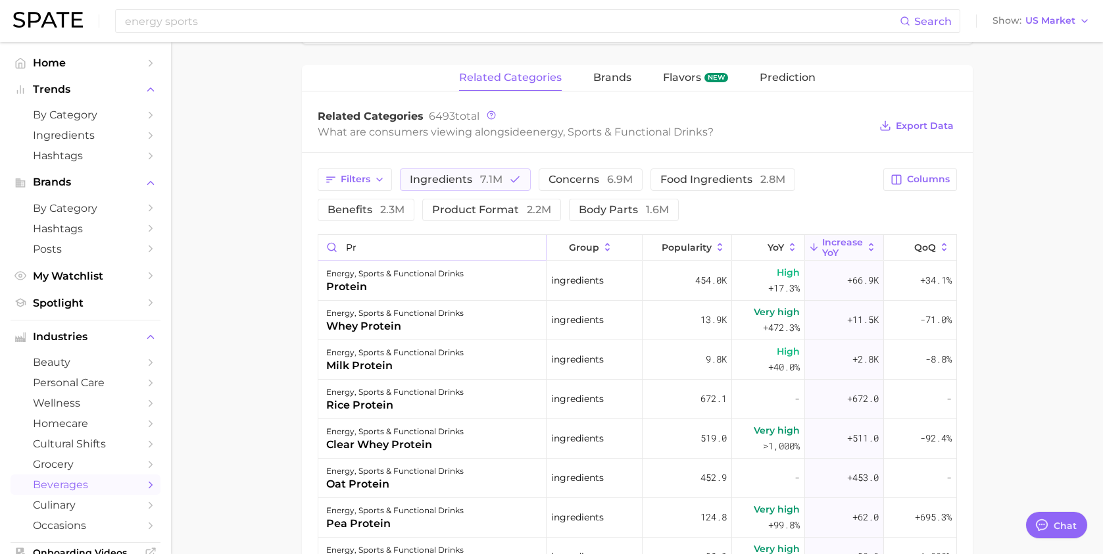
type input "p"
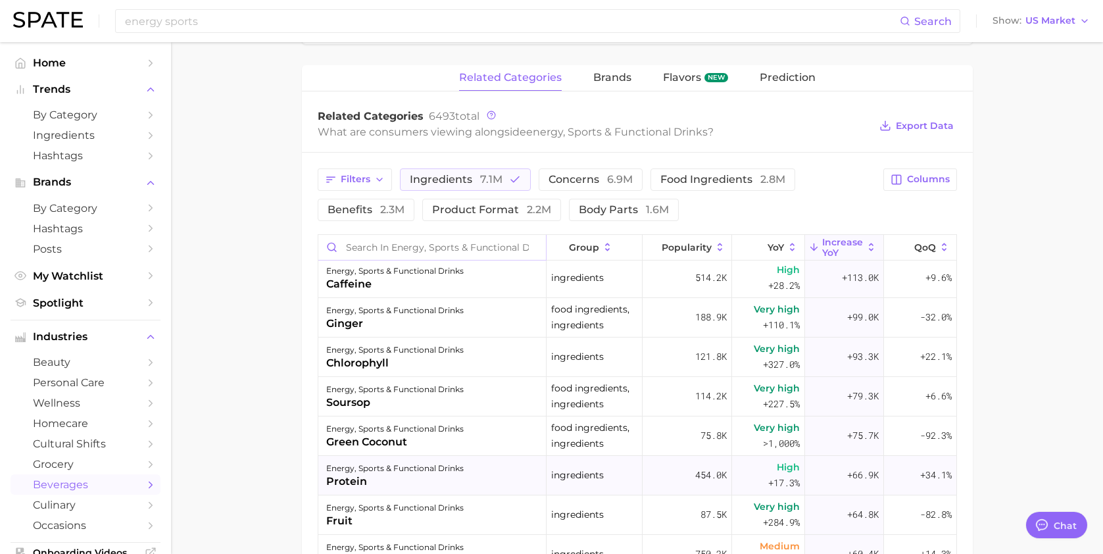
scroll to position [124, 0]
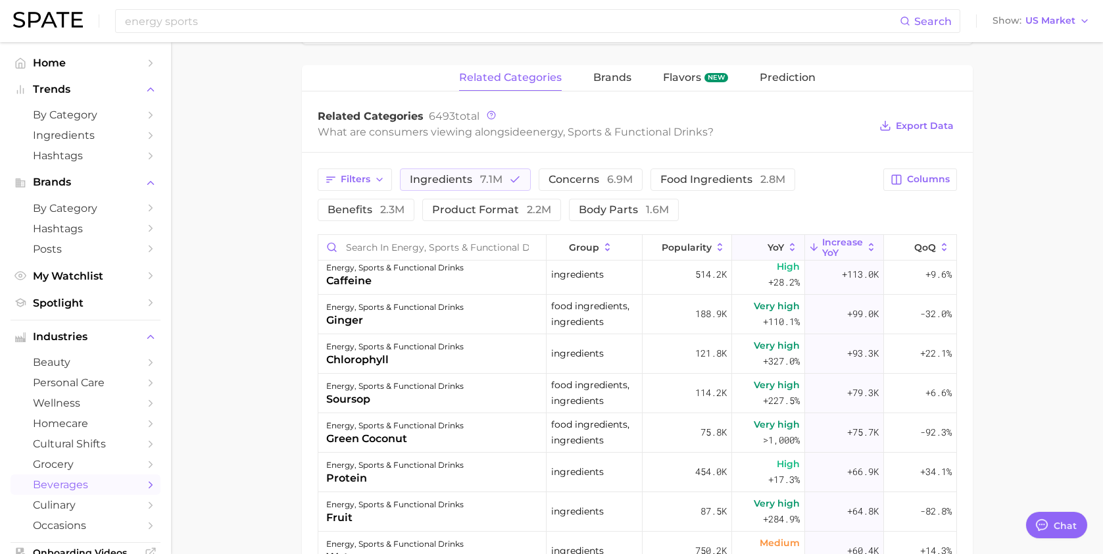
click at [775, 239] on button "YoY" at bounding box center [768, 248] width 72 height 26
